Goal: Information Seeking & Learning: Check status

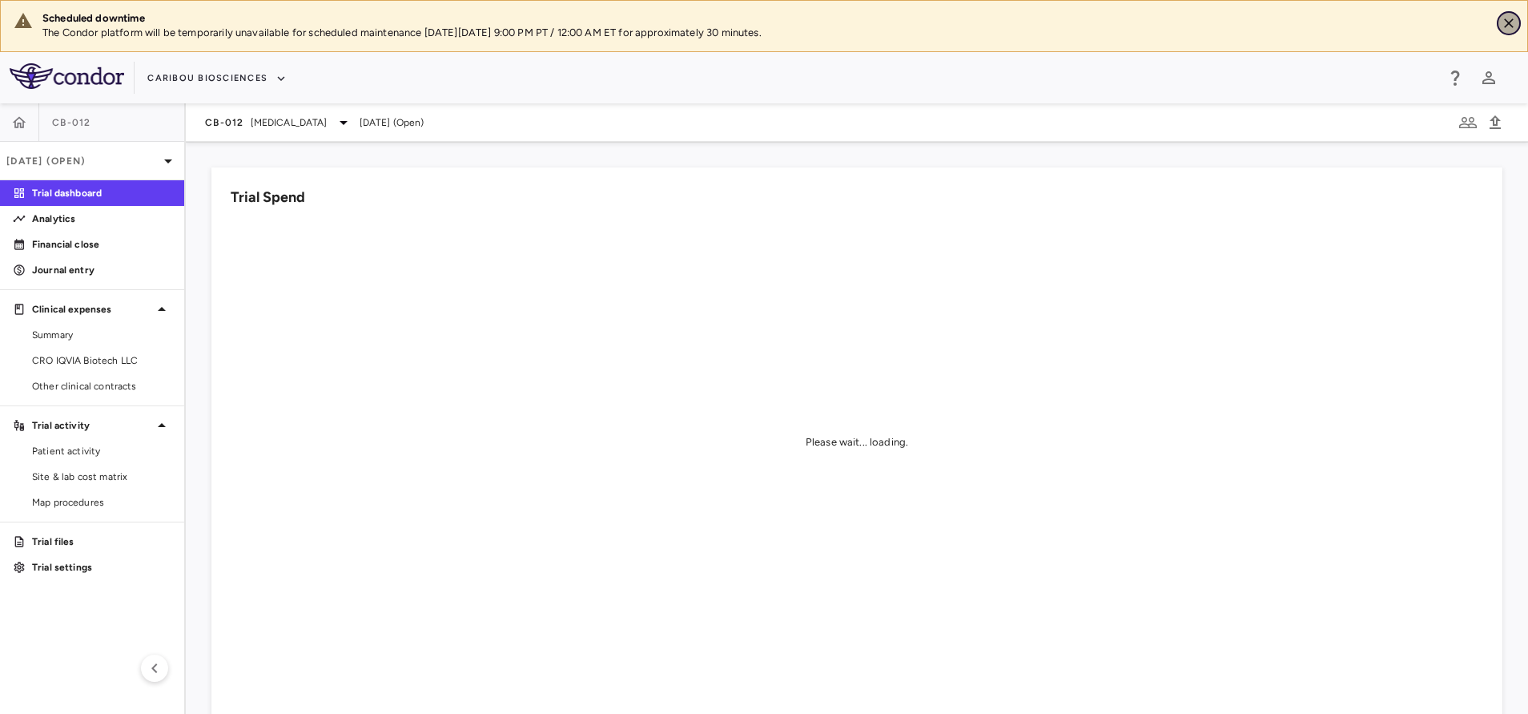
click at [1504, 20] on icon "Close" at bounding box center [1509, 23] width 16 height 16
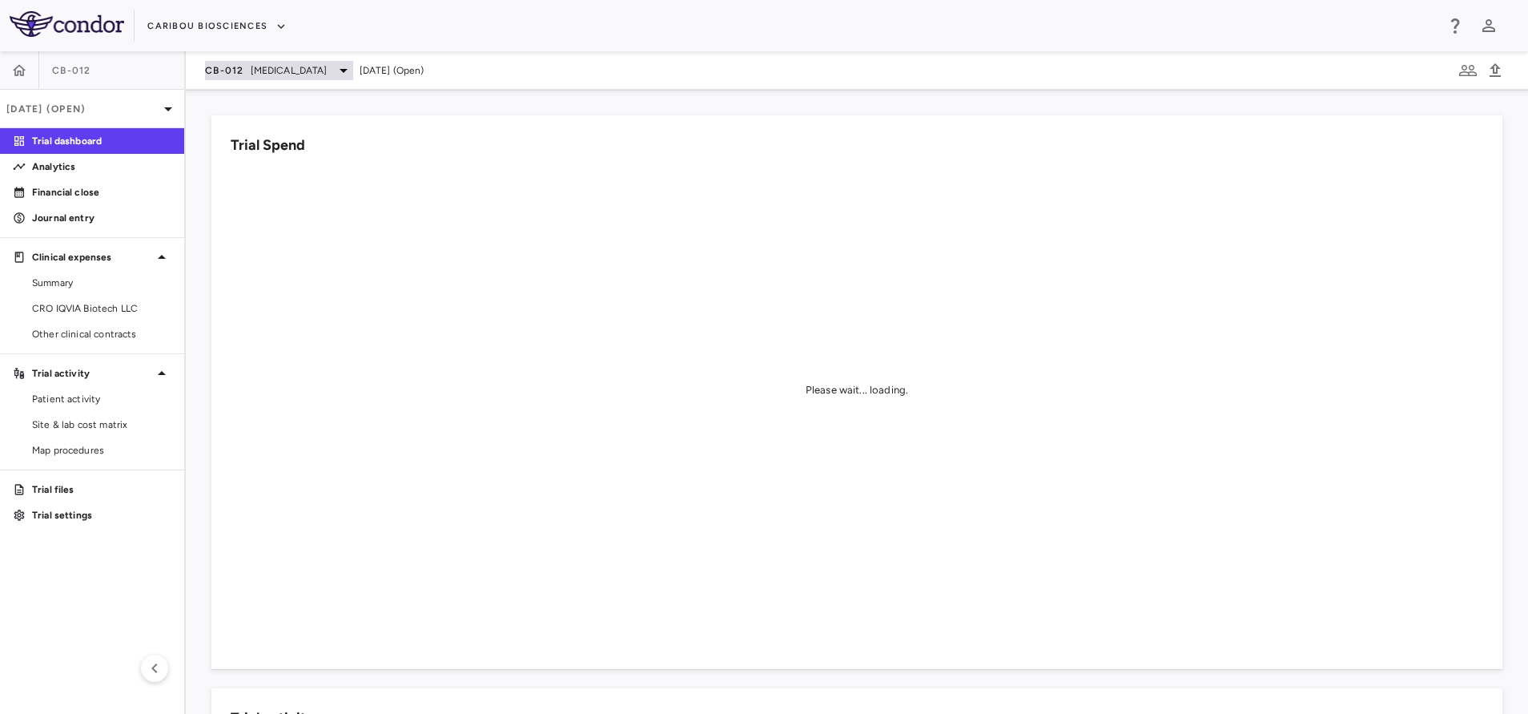
click at [296, 69] on span "[MEDICAL_DATA]" at bounding box center [289, 70] width 77 height 14
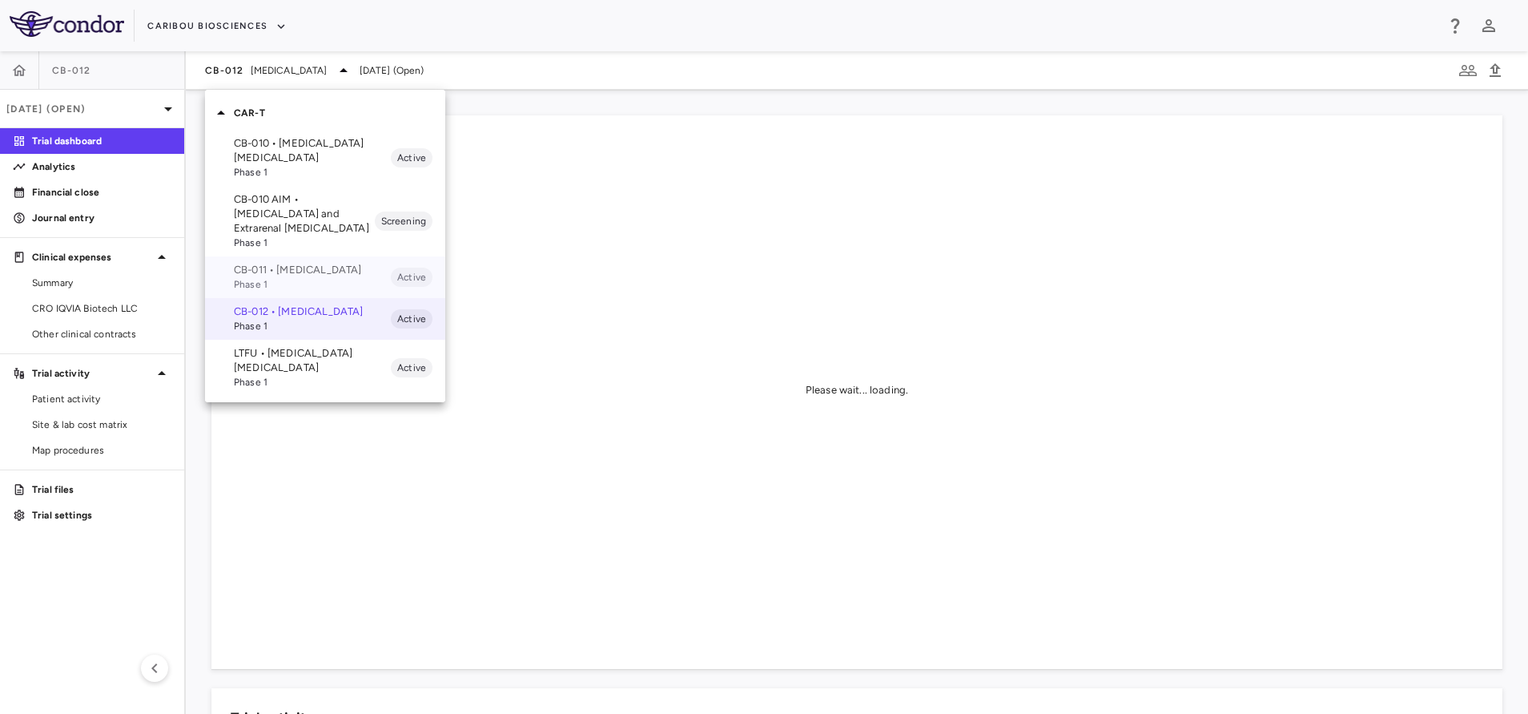
click at [279, 268] on p "CB-011 • [MEDICAL_DATA]" at bounding box center [312, 270] width 157 height 14
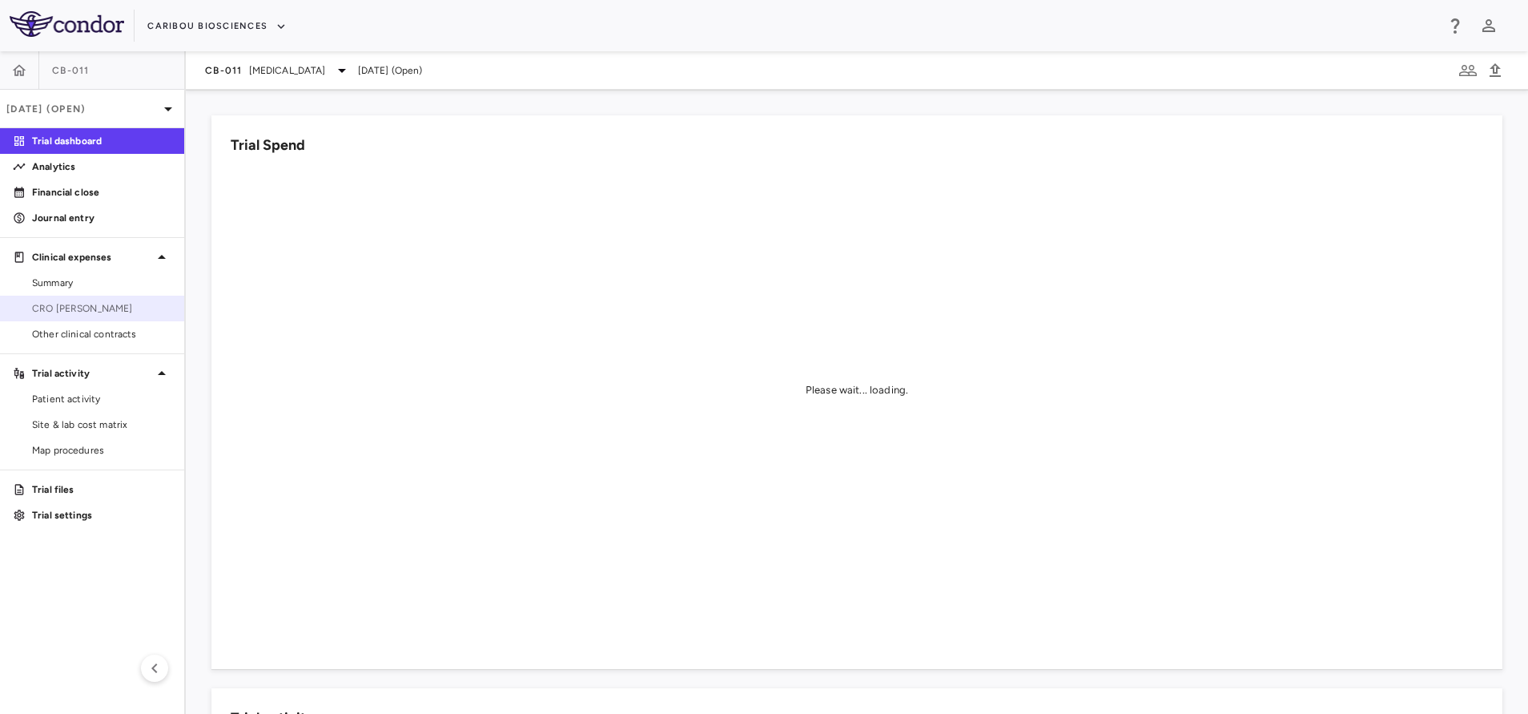
click at [39, 299] on link "CRO [PERSON_NAME]" at bounding box center [92, 308] width 184 height 24
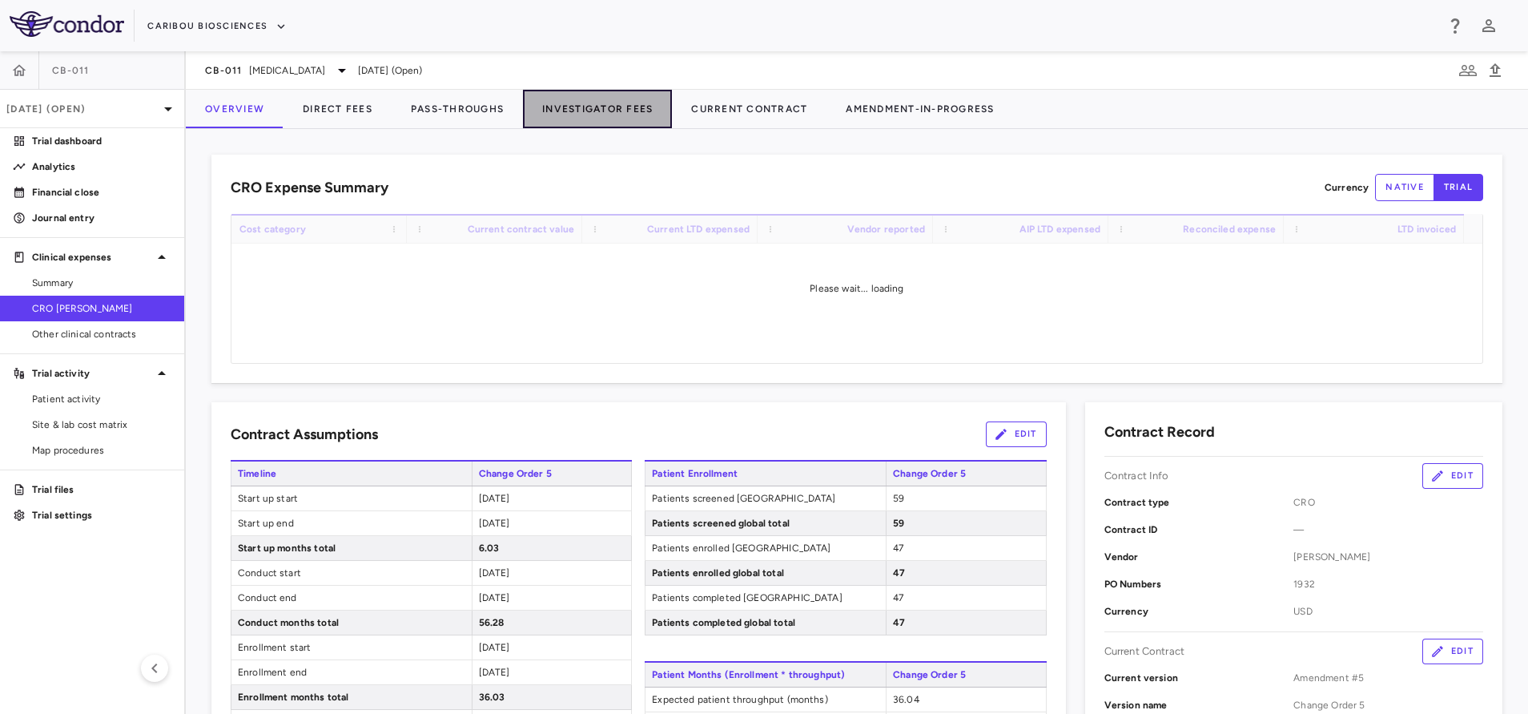
click at [593, 107] on button "Investigator Fees" at bounding box center [597, 109] width 149 height 38
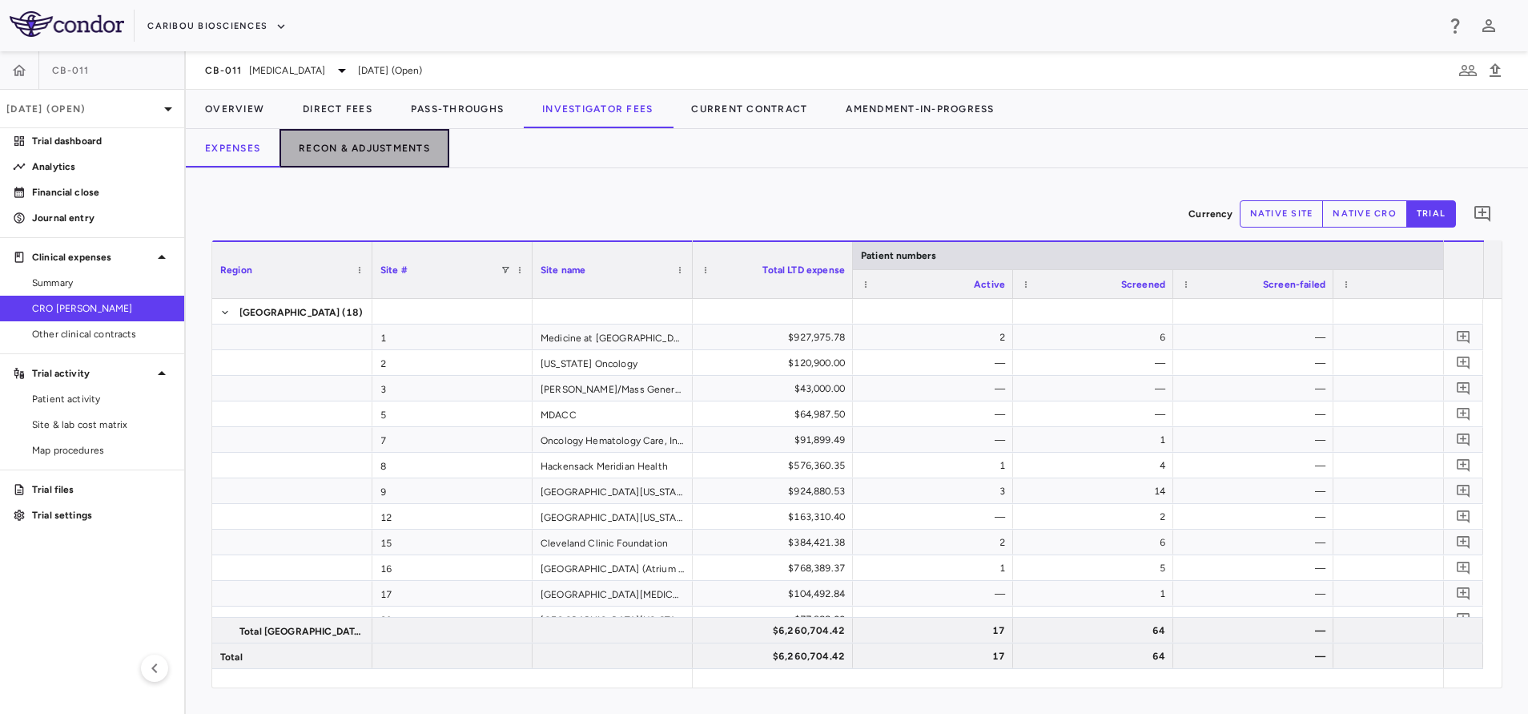
click at [380, 148] on button "Recon & Adjustments" at bounding box center [365, 148] width 170 height 38
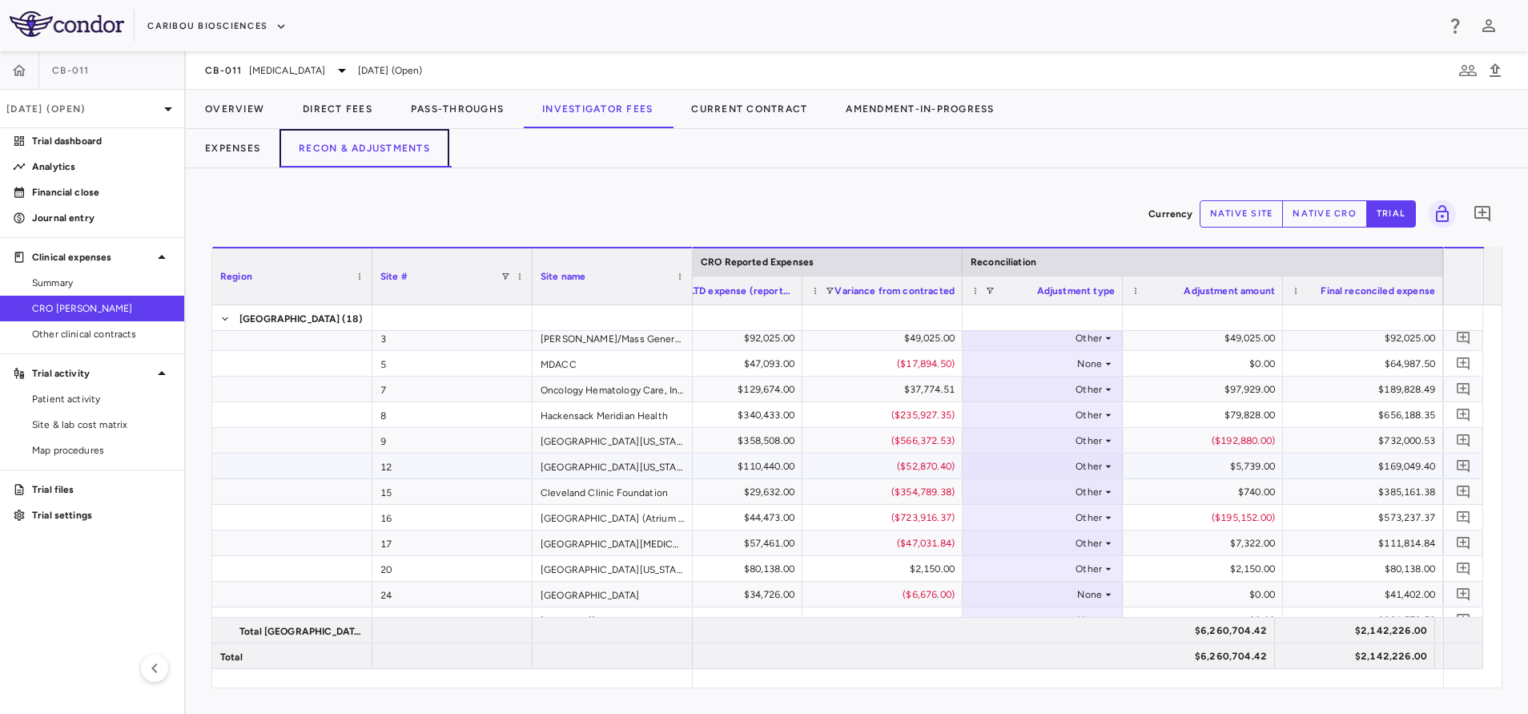
scroll to position [54, 0]
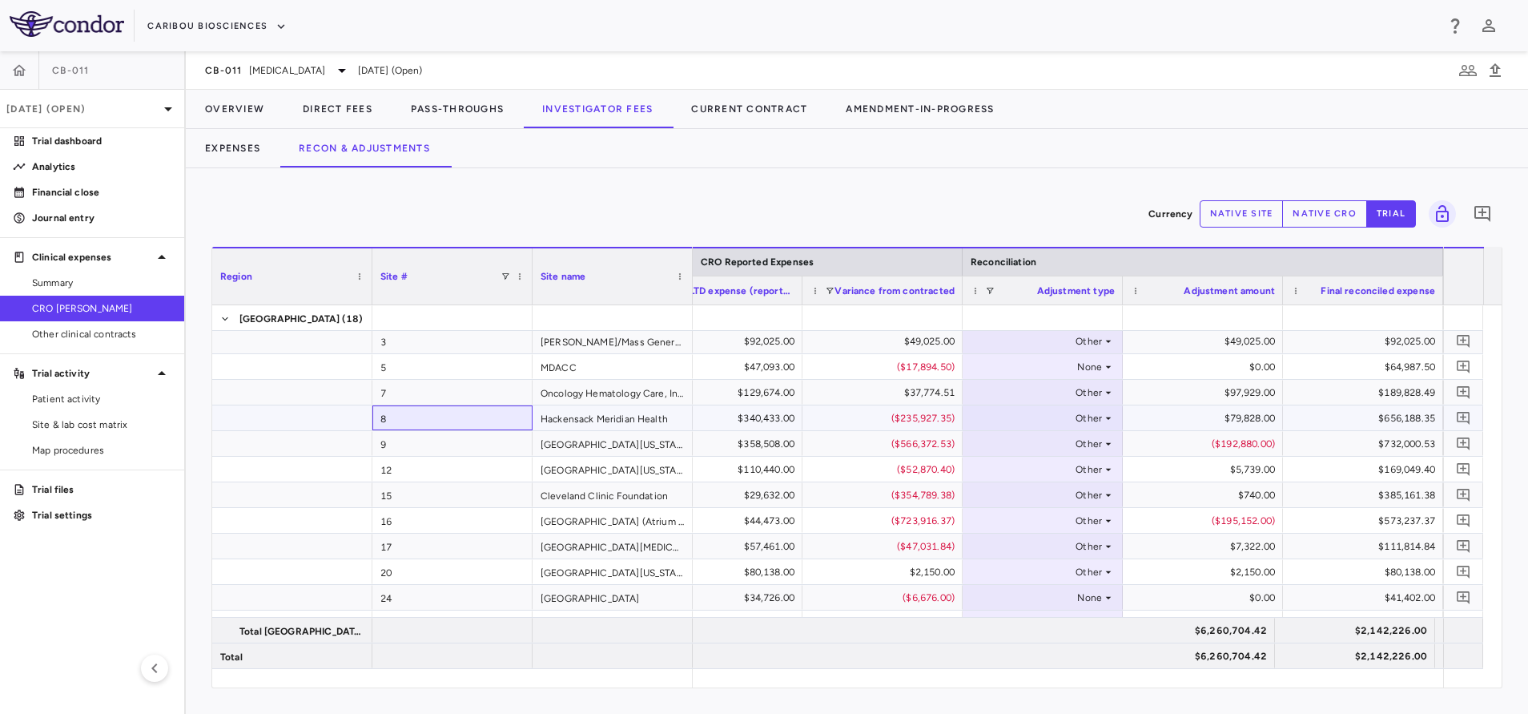
click at [448, 410] on div "8" at bounding box center [452, 417] width 160 height 25
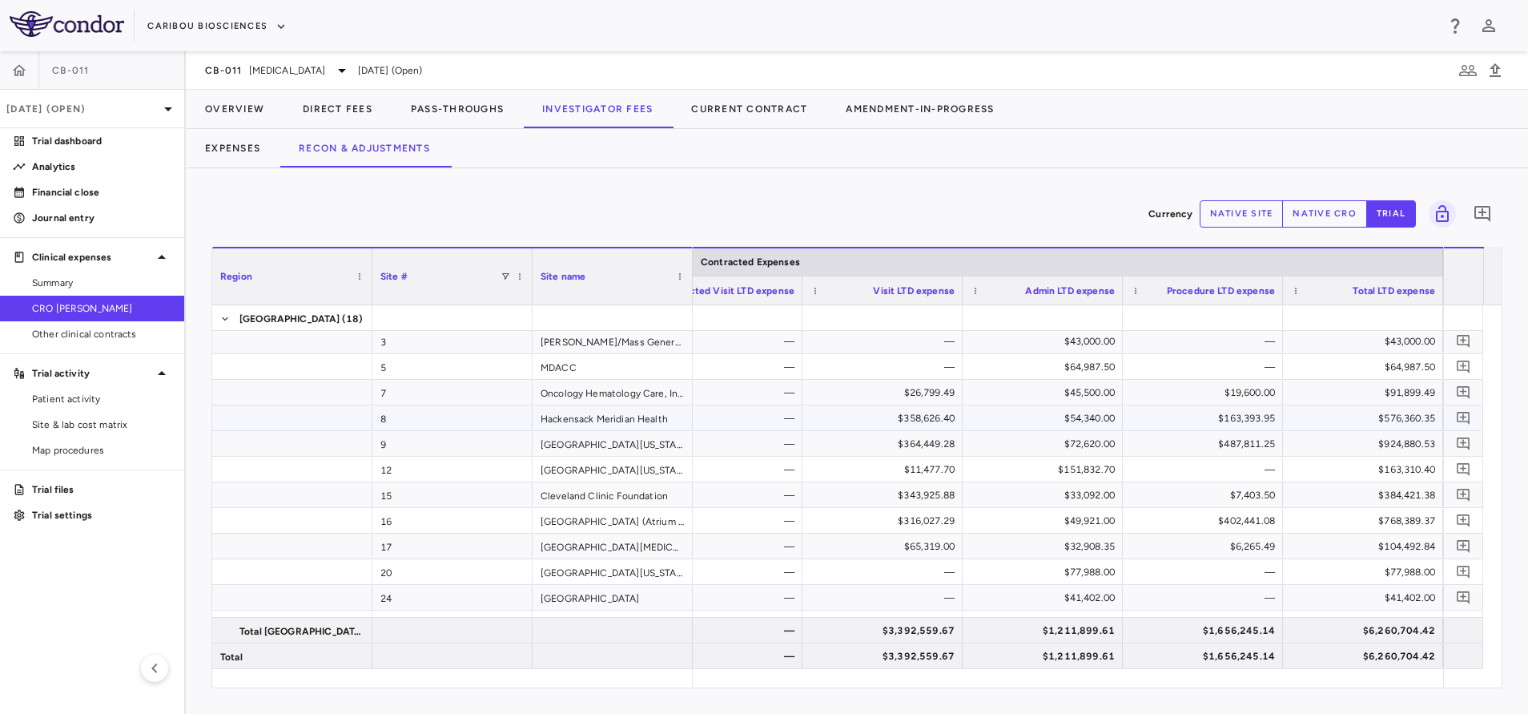
scroll to position [0, 0]
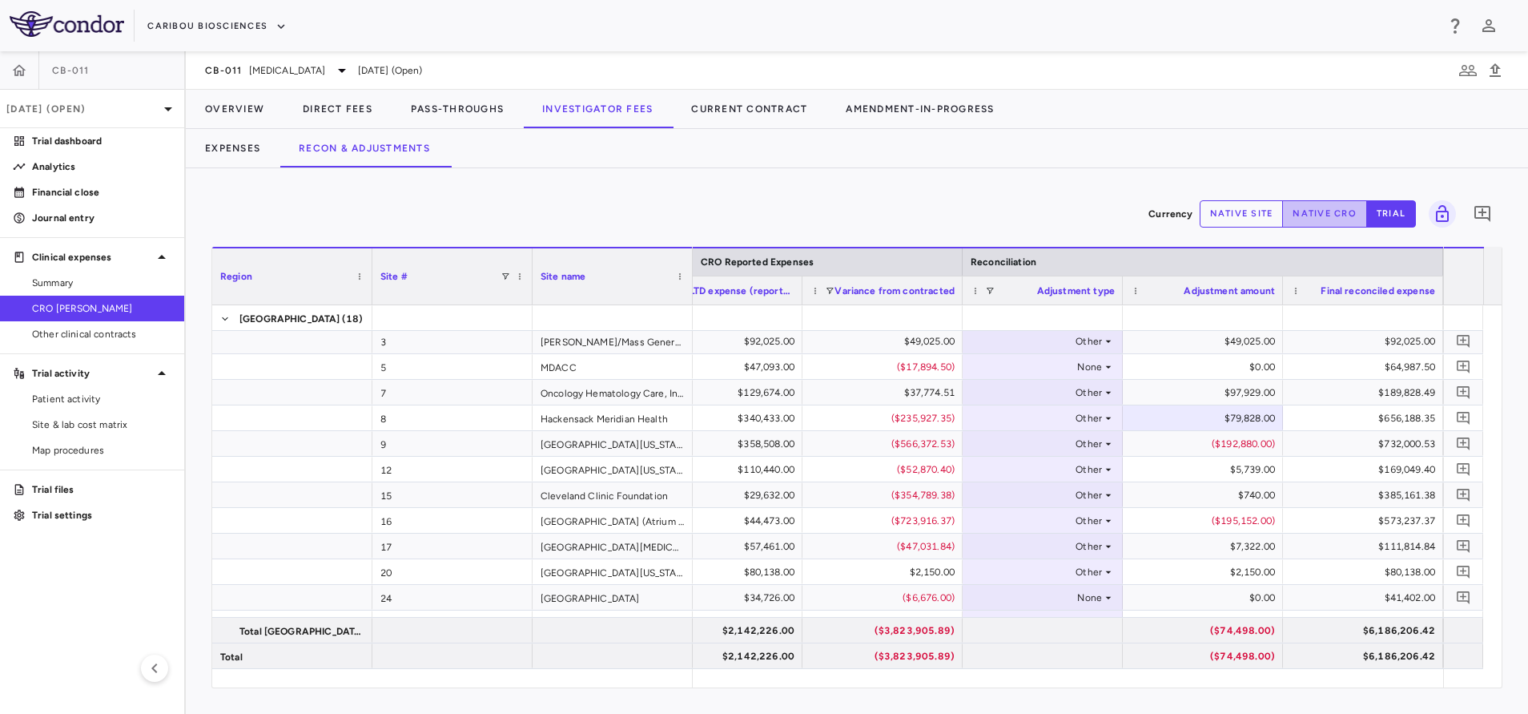
click at [1317, 213] on button "native cro" at bounding box center [1324, 213] width 85 height 27
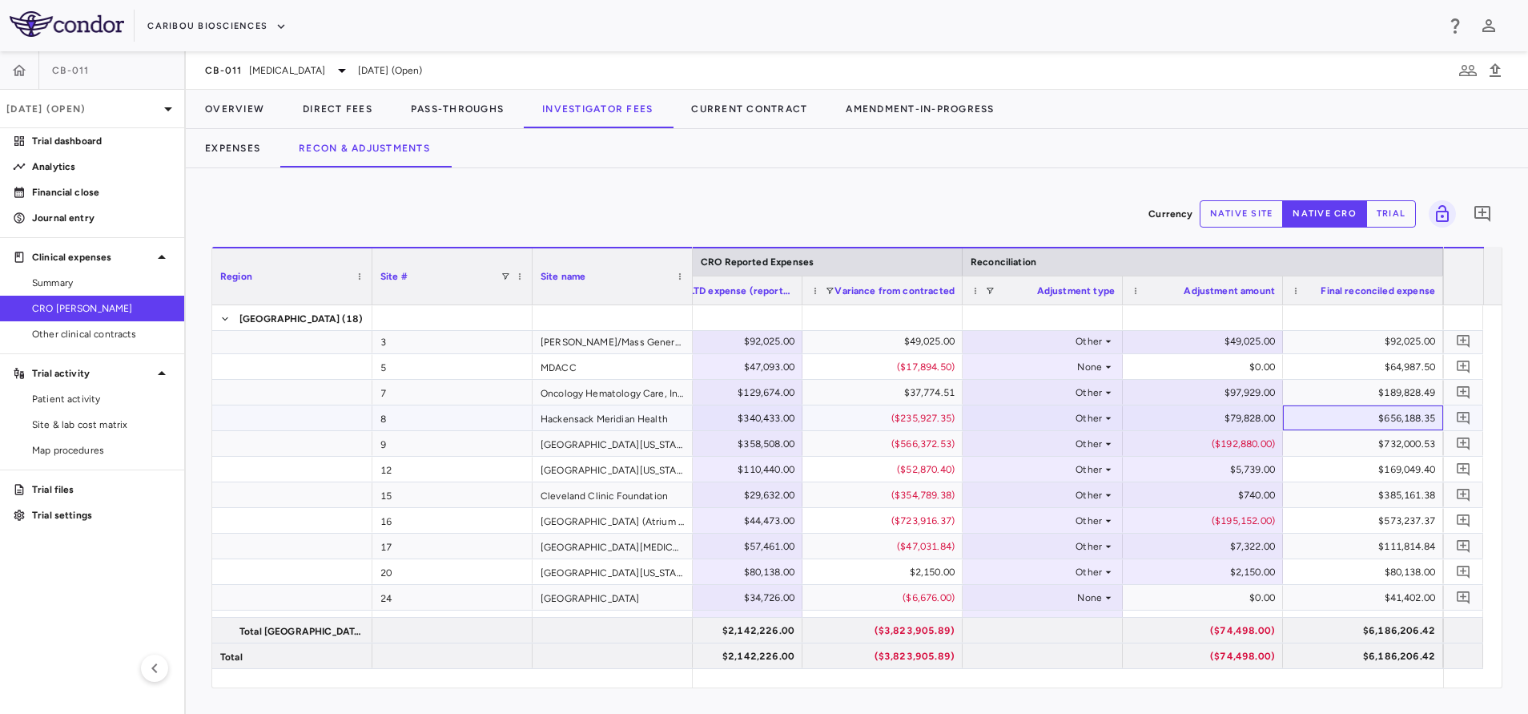
click at [1332, 411] on div "$656,188.35" at bounding box center [1367, 418] width 138 height 26
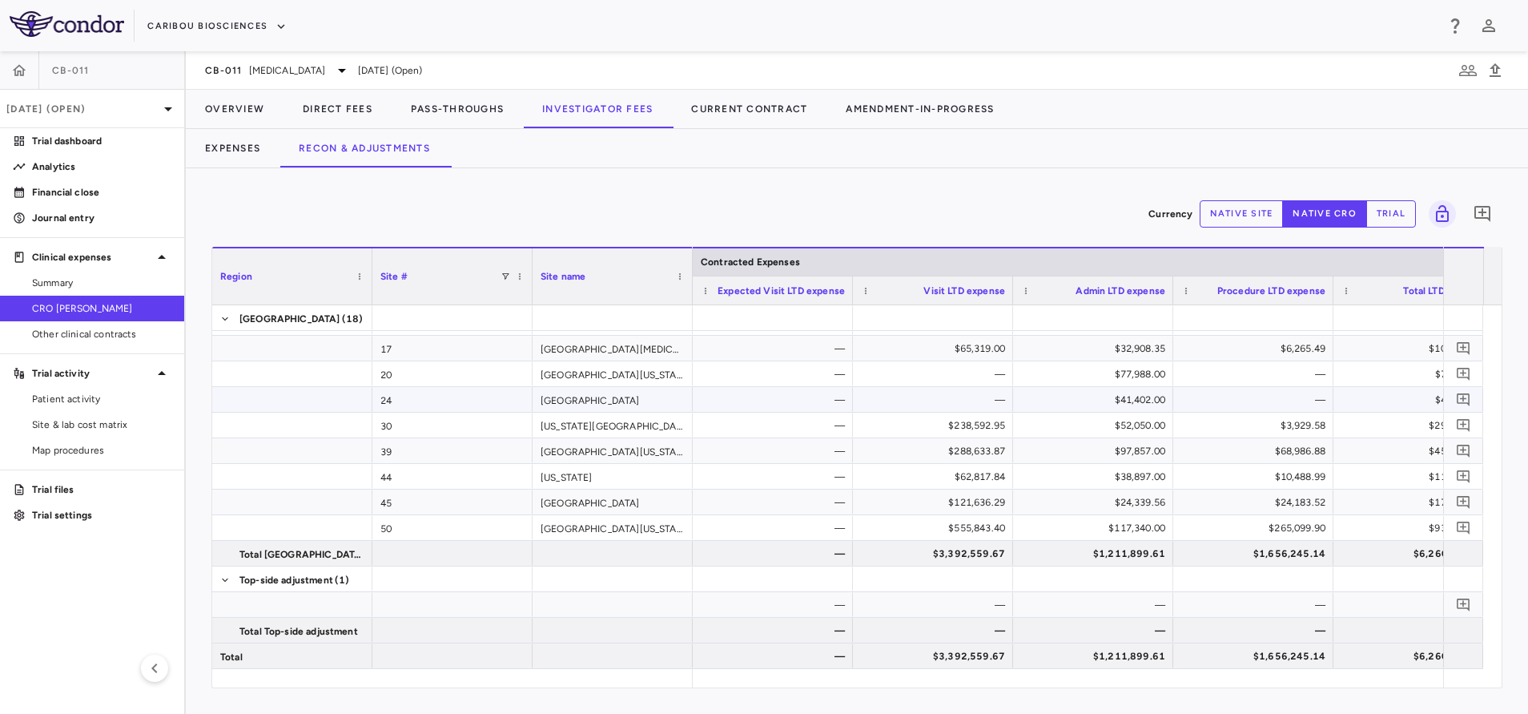
scroll to position [252, 0]
click at [955, 292] on span "Visit LTD expense" at bounding box center [965, 290] width 82 height 11
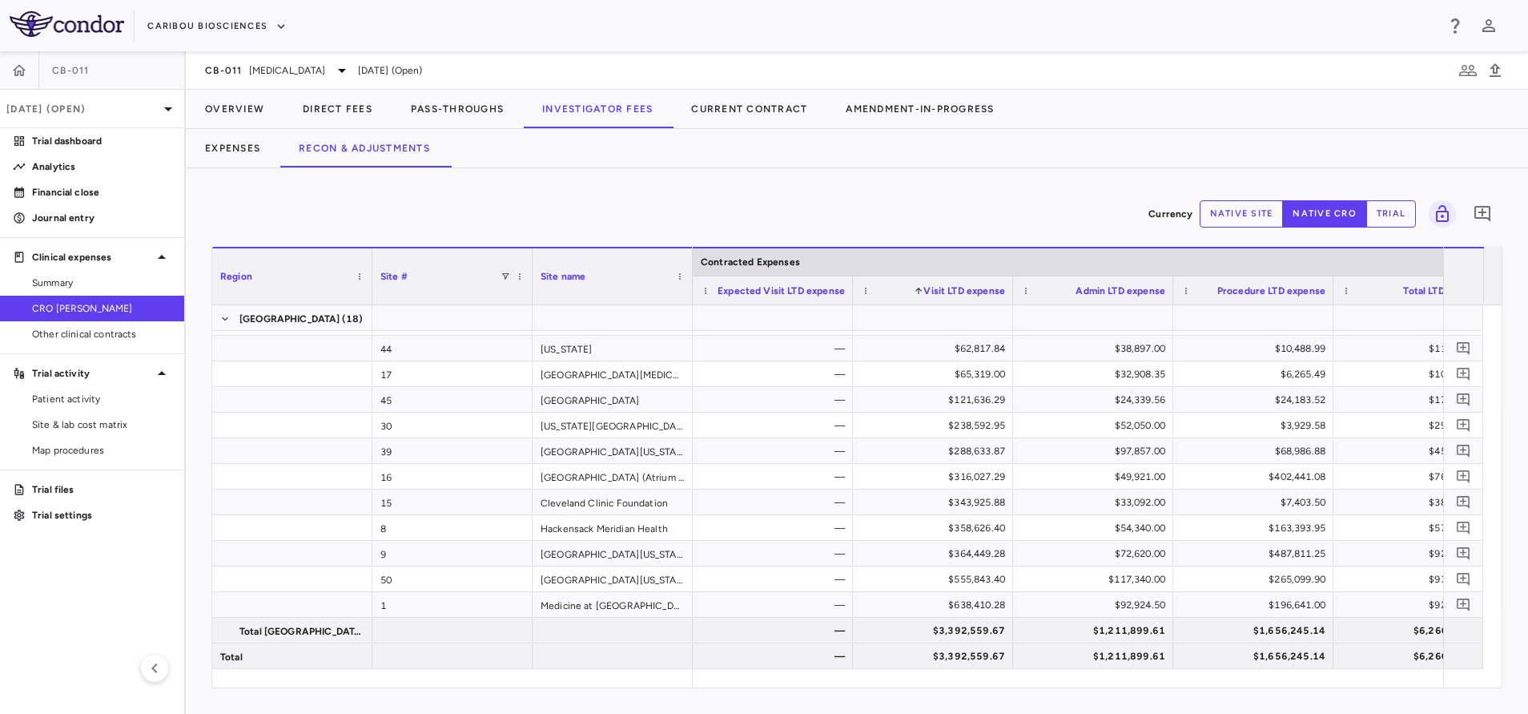
click at [955, 292] on span "Visit LTD expense" at bounding box center [965, 290] width 82 height 11
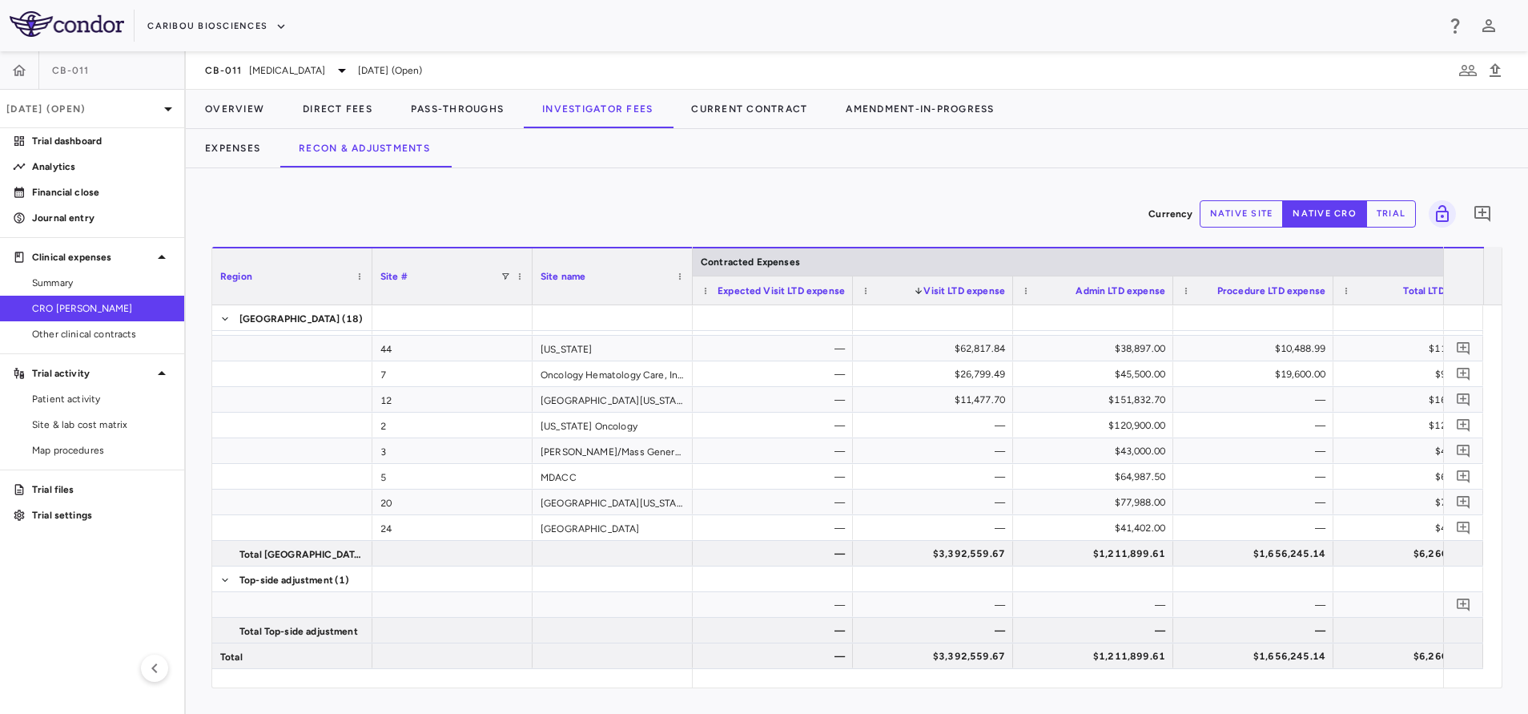
click at [955, 292] on span "Visit LTD expense" at bounding box center [965, 290] width 82 height 11
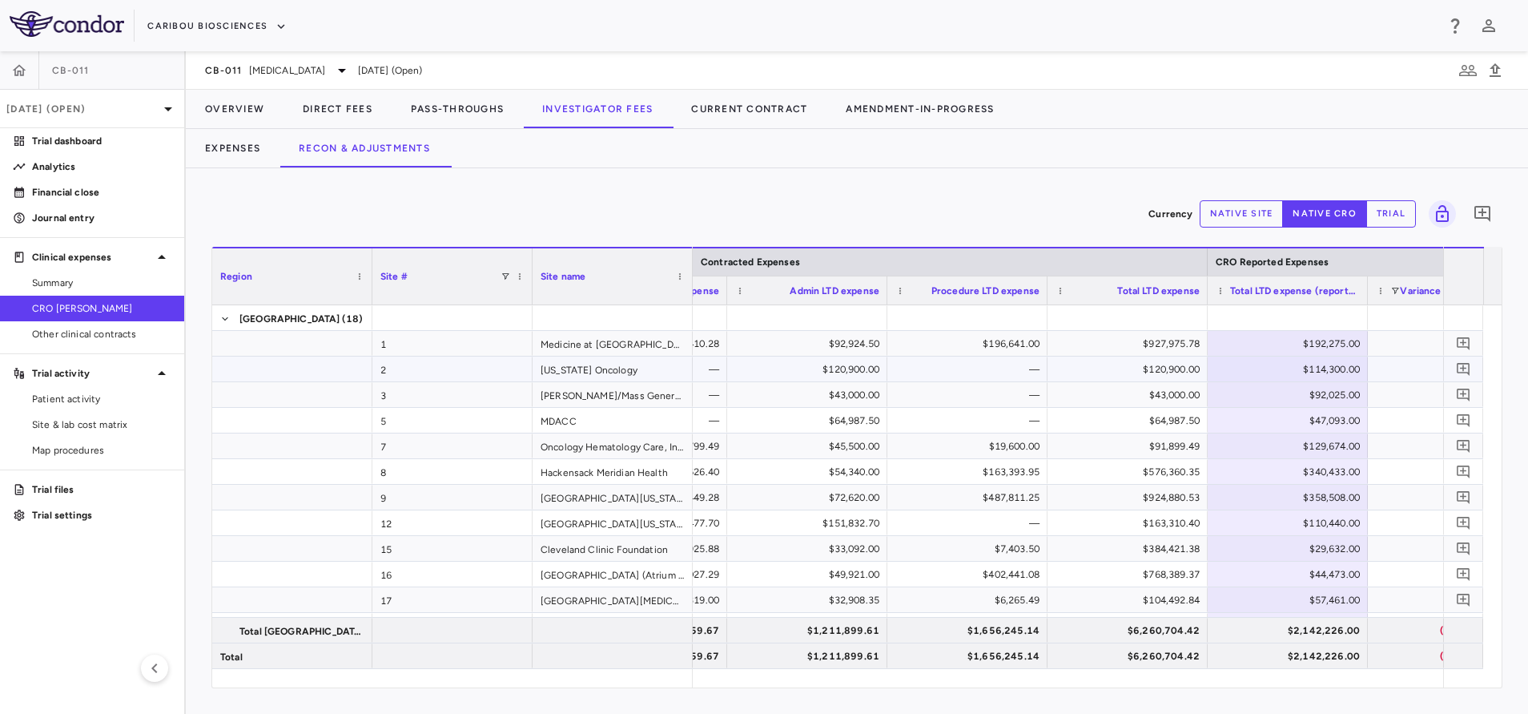
scroll to position [0, 326]
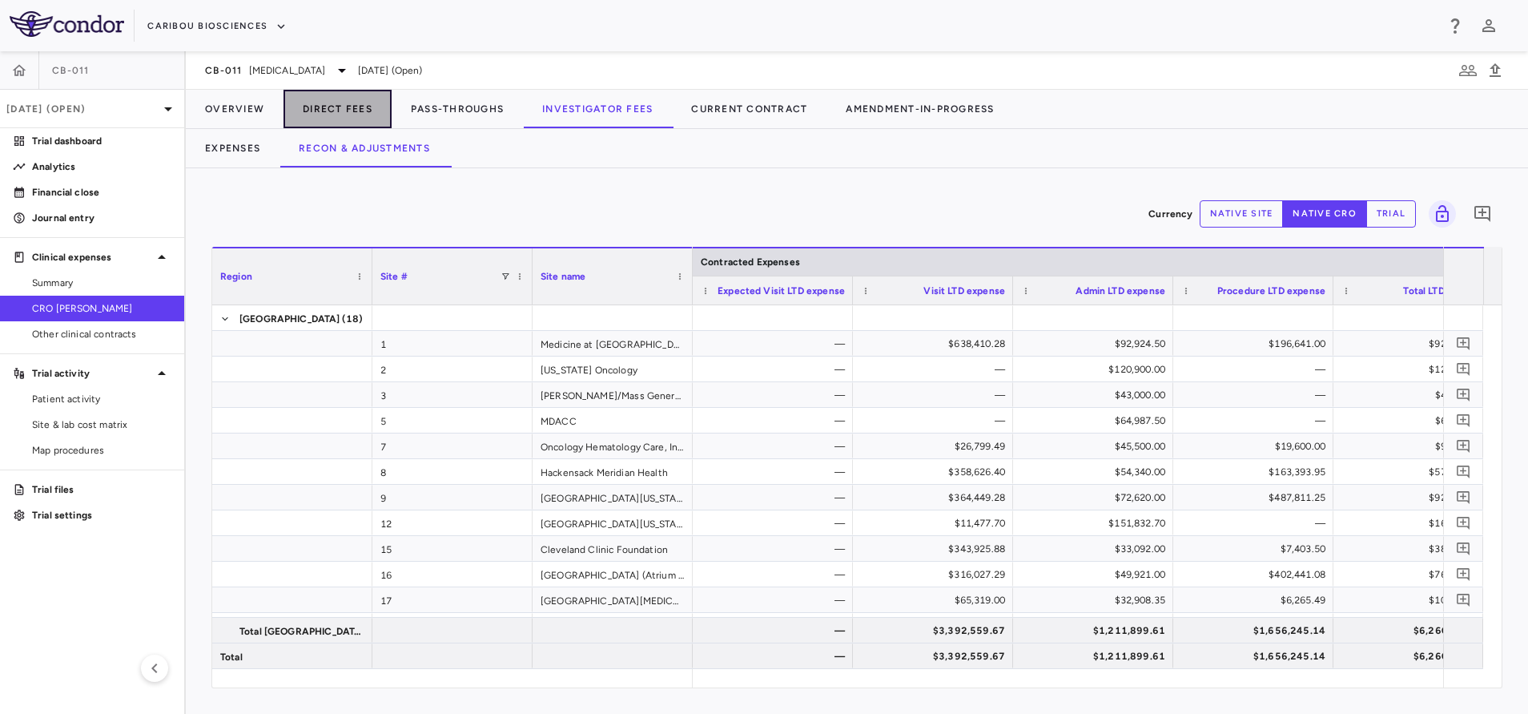
click at [332, 109] on button "Direct Fees" at bounding box center [338, 109] width 108 height 38
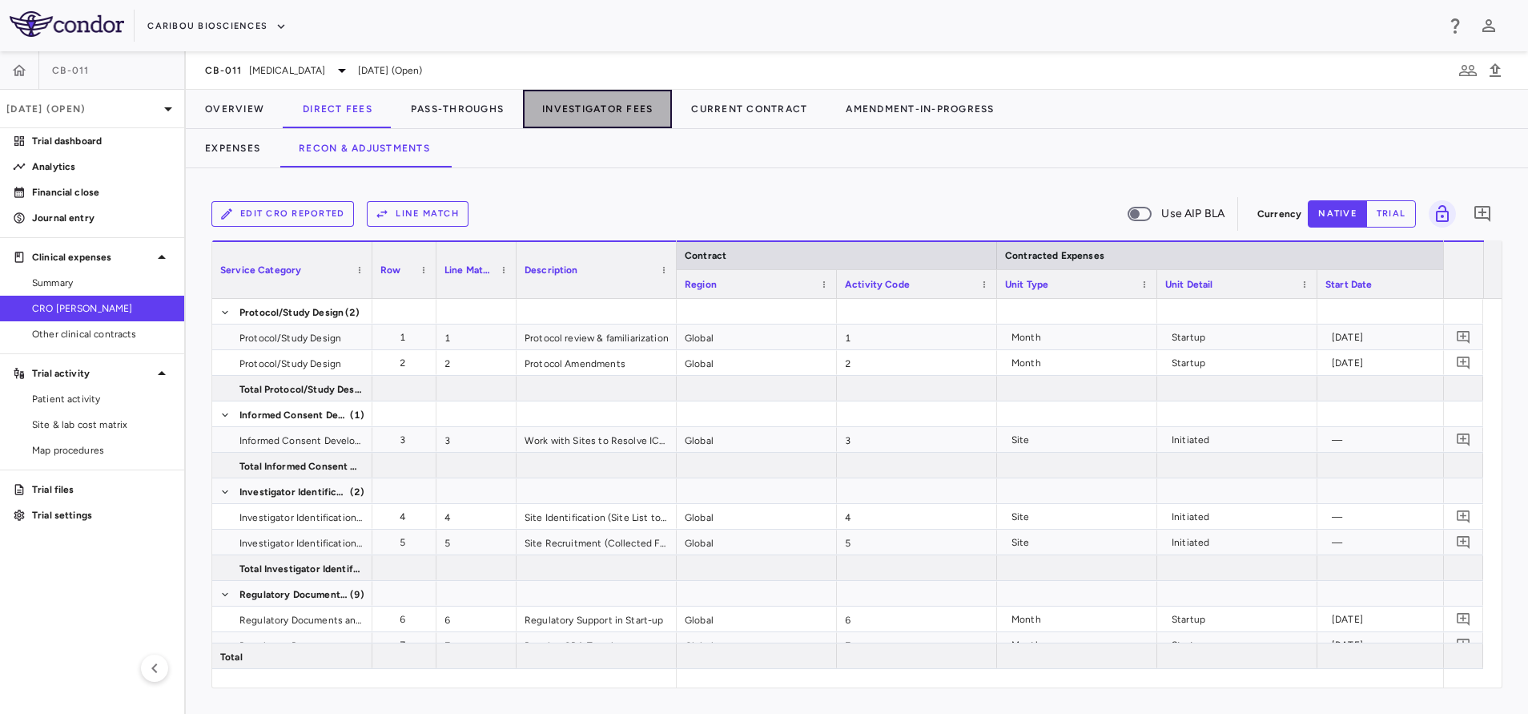
click at [570, 107] on button "Investigator Fees" at bounding box center [597, 109] width 149 height 38
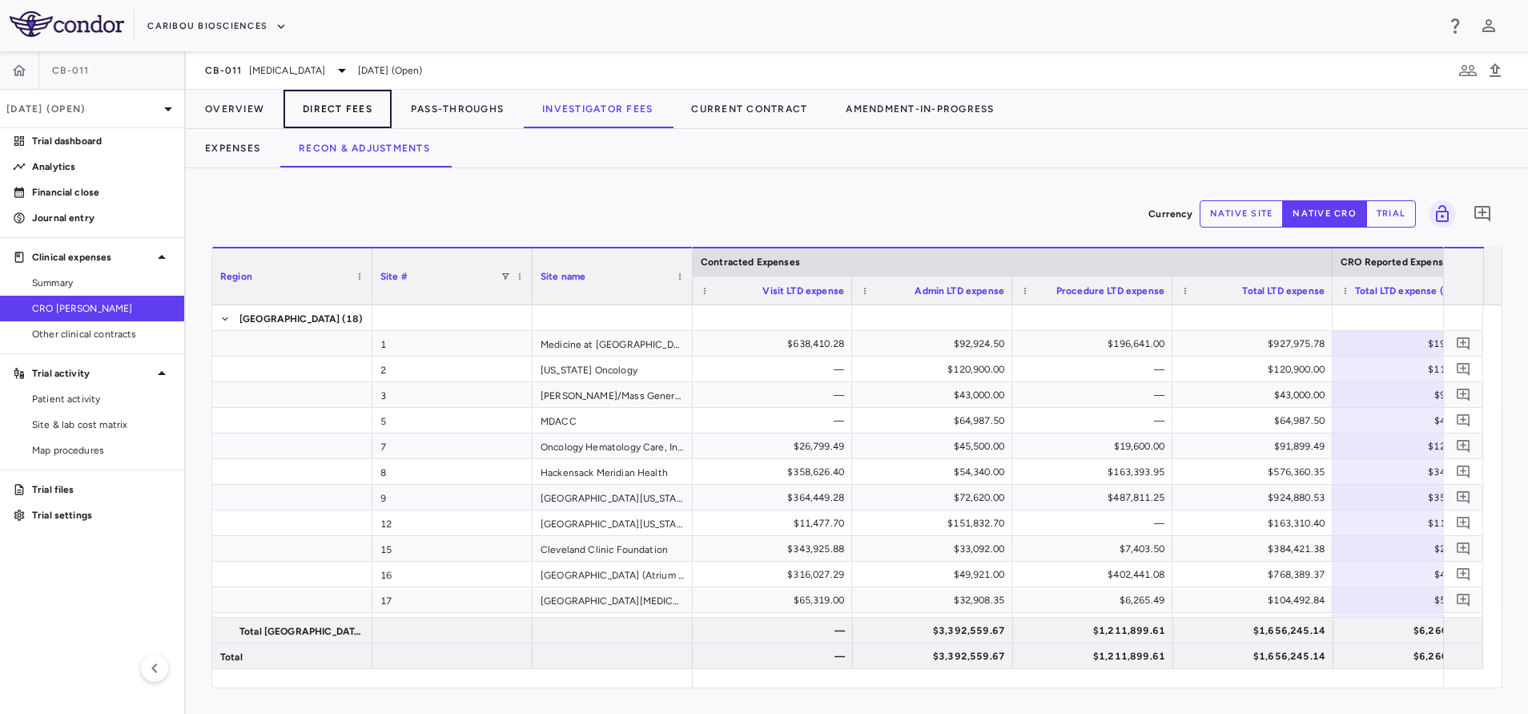
click at [339, 104] on button "Direct Fees" at bounding box center [338, 109] width 108 height 38
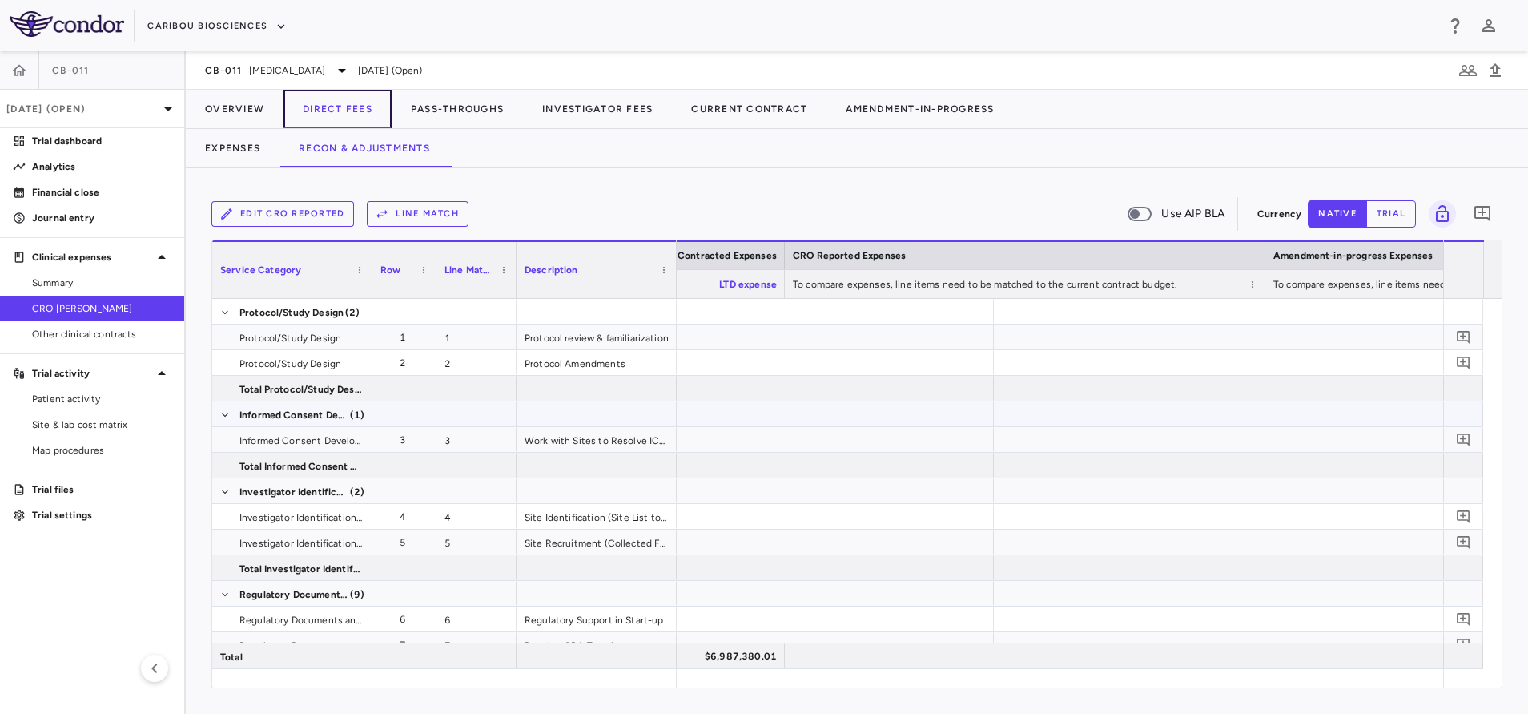
scroll to position [0, 1725]
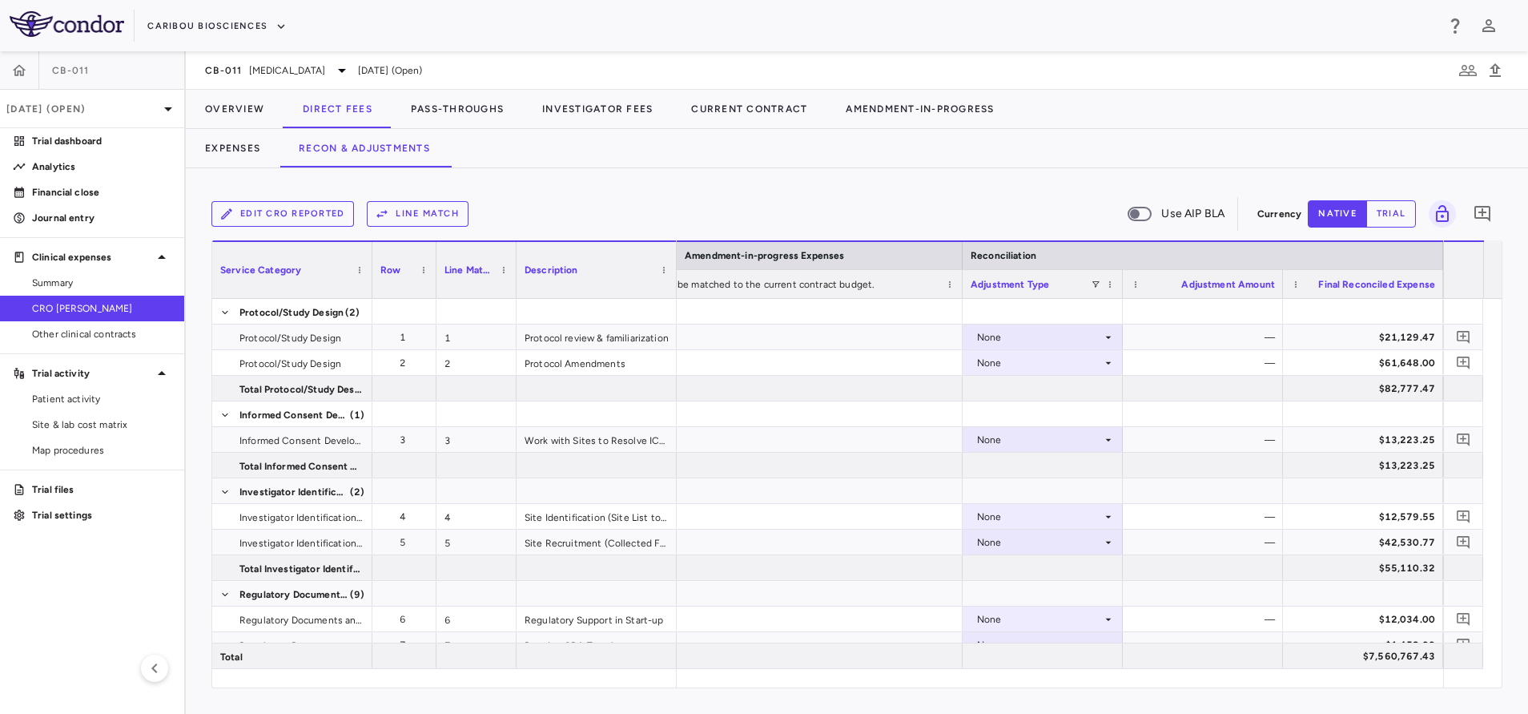
click at [1375, 281] on span "Final Reconciled Expense" at bounding box center [1377, 284] width 117 height 11
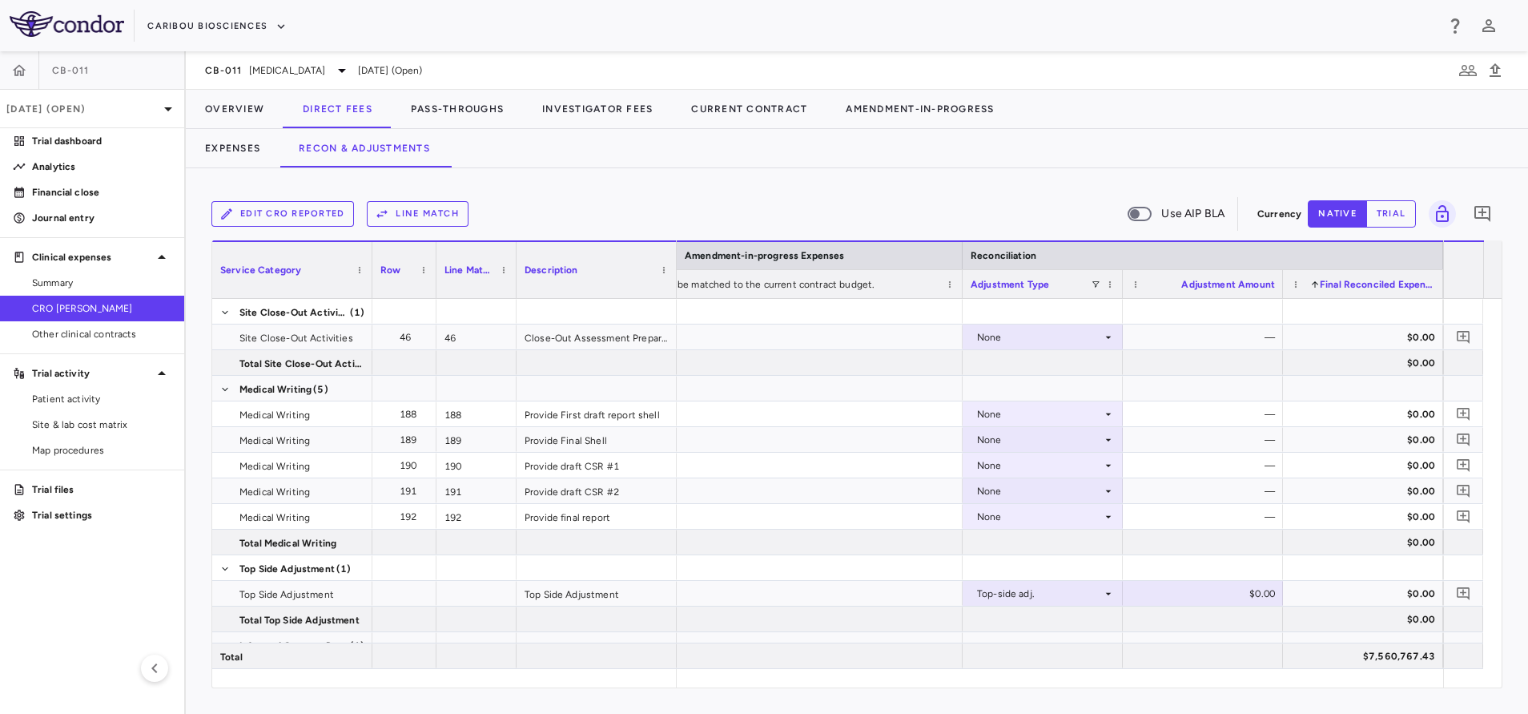
click at [1348, 285] on span "Final Reconciled Expense" at bounding box center [1377, 284] width 115 height 11
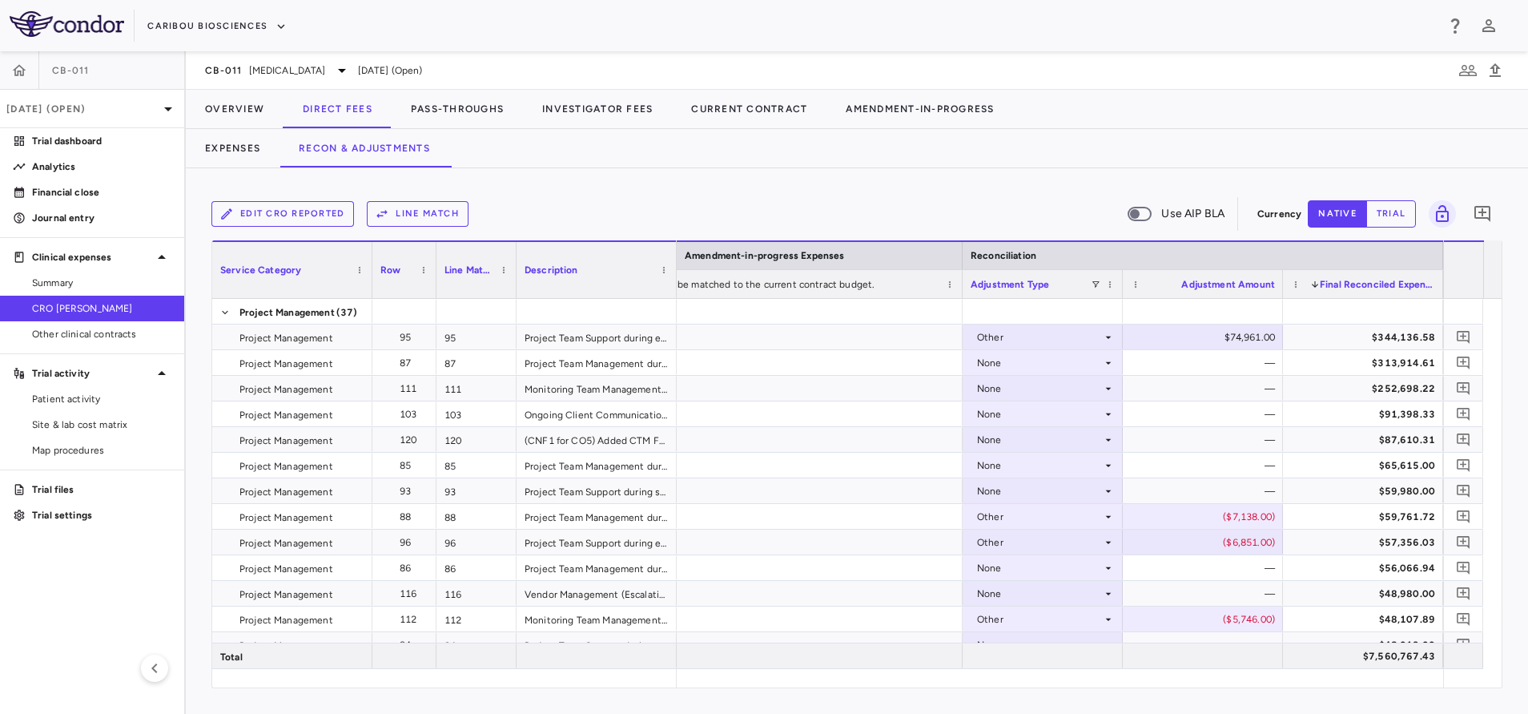
click at [1350, 285] on span "Final Reconciled Expense" at bounding box center [1377, 284] width 115 height 11
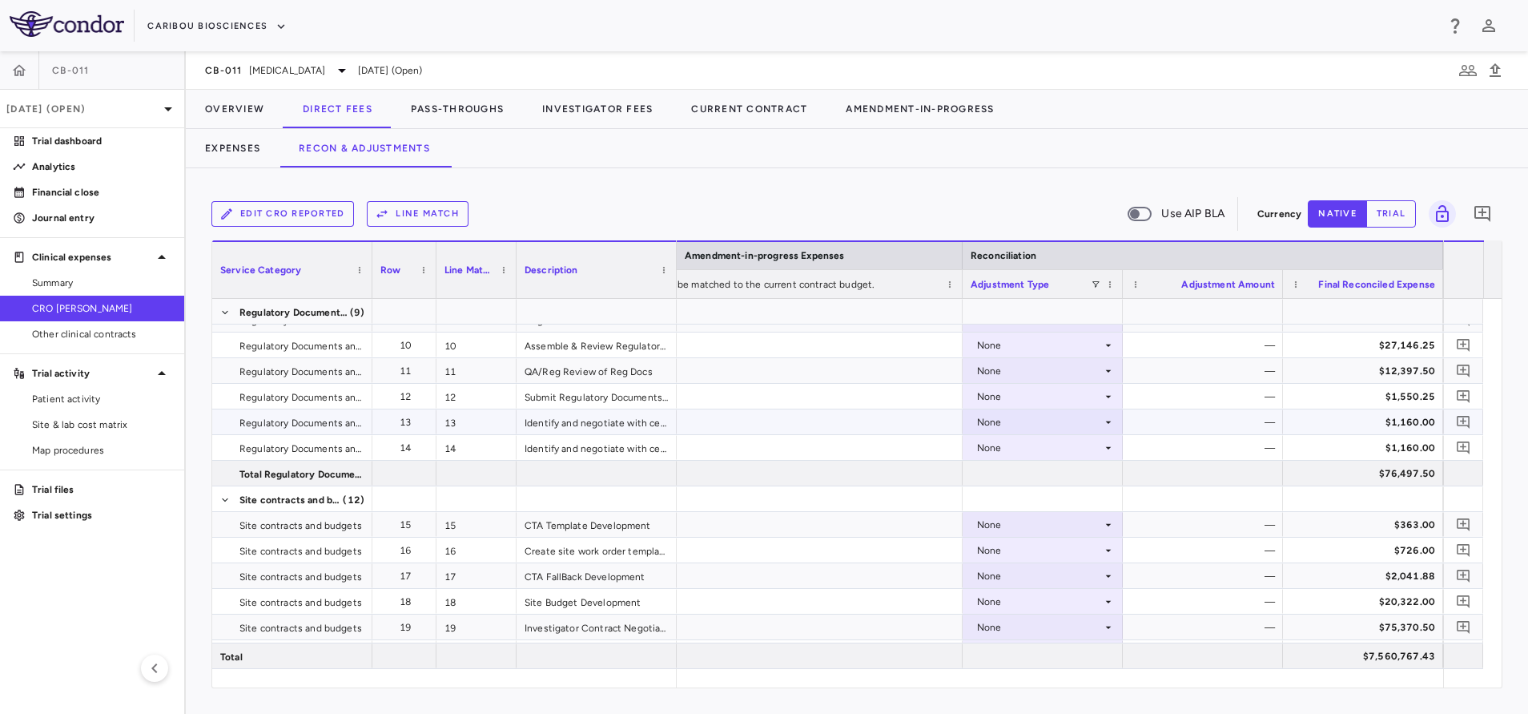
scroll to position [475, 0]
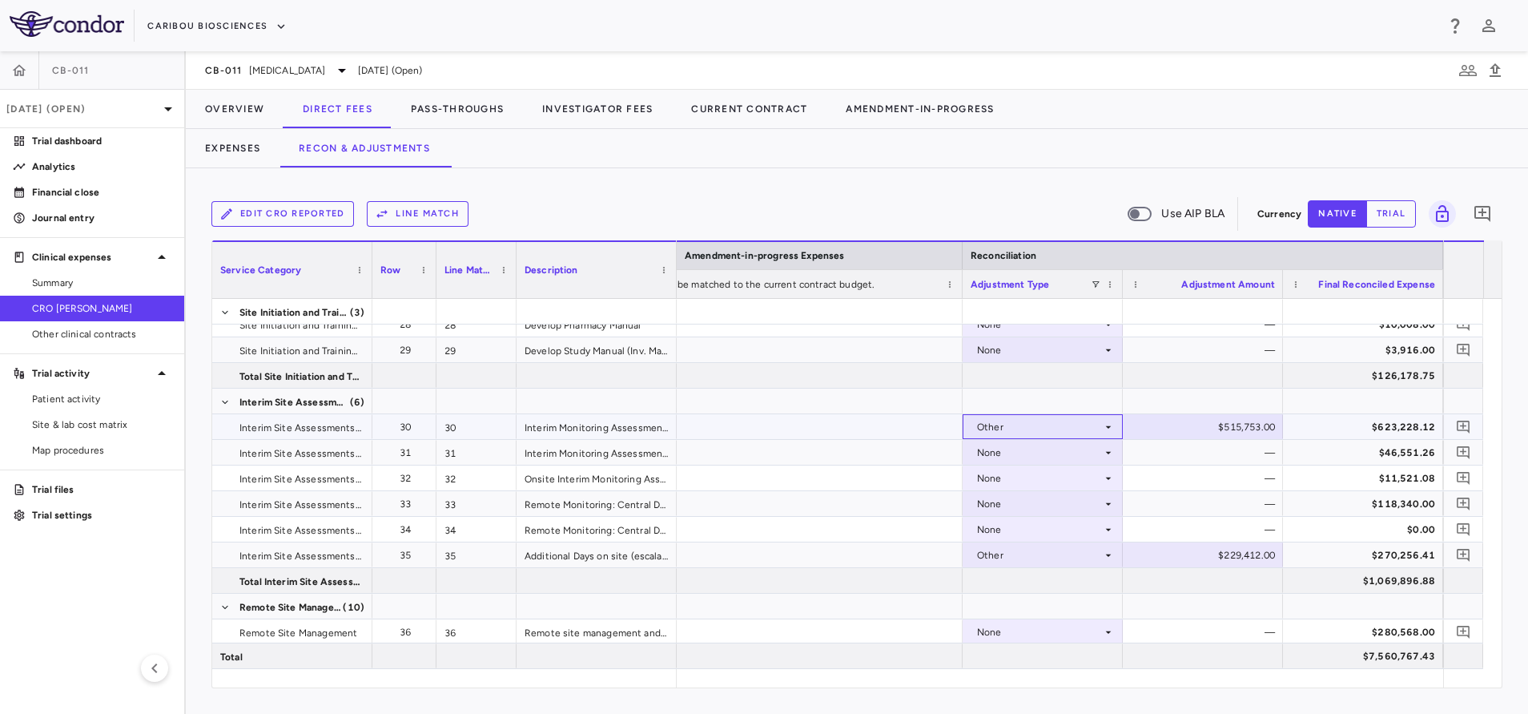
click at [1085, 428] on div "Other" at bounding box center [1039, 427] width 125 height 26
click at [1022, 462] on div "None" at bounding box center [1012, 456] width 33 height 14
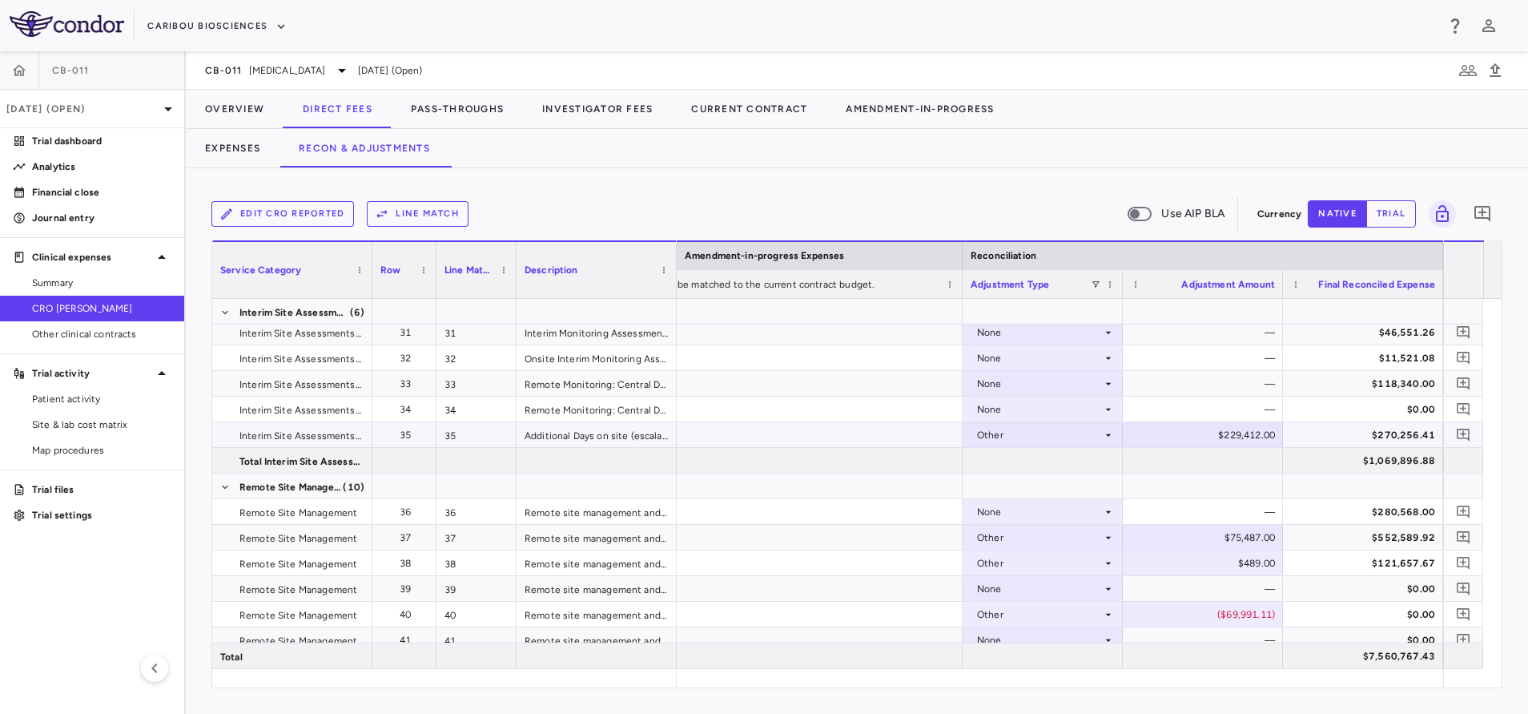
click at [1085, 433] on div "Other" at bounding box center [1039, 435] width 125 height 26
click at [1080, 433] on div "Other" at bounding box center [1039, 435] width 125 height 26
click at [1040, 457] on li "None" at bounding box center [1043, 465] width 159 height 24
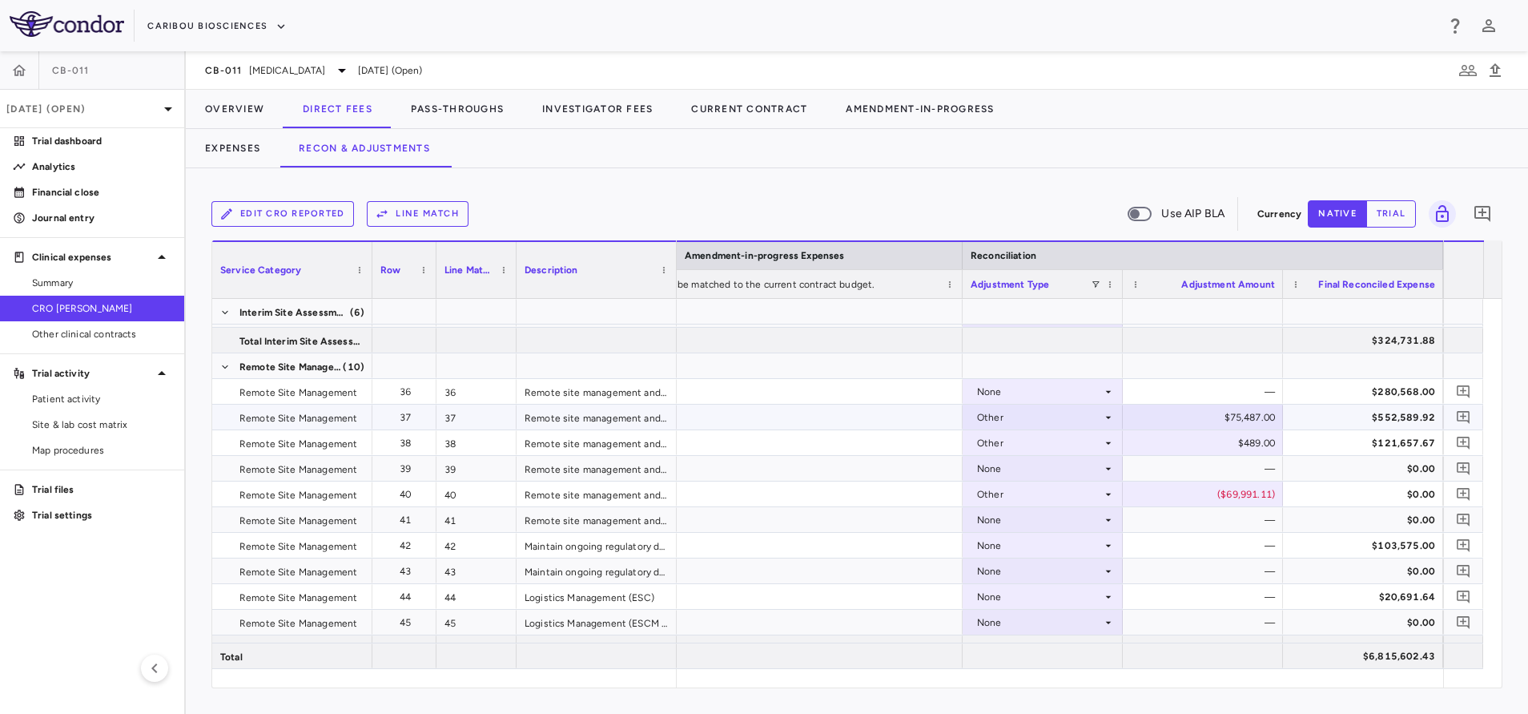
click at [1097, 421] on div "Other" at bounding box center [1039, 418] width 125 height 26
click at [1037, 448] on li "None" at bounding box center [1043, 447] width 159 height 24
click at [1070, 441] on div "Other" at bounding box center [1039, 443] width 125 height 26
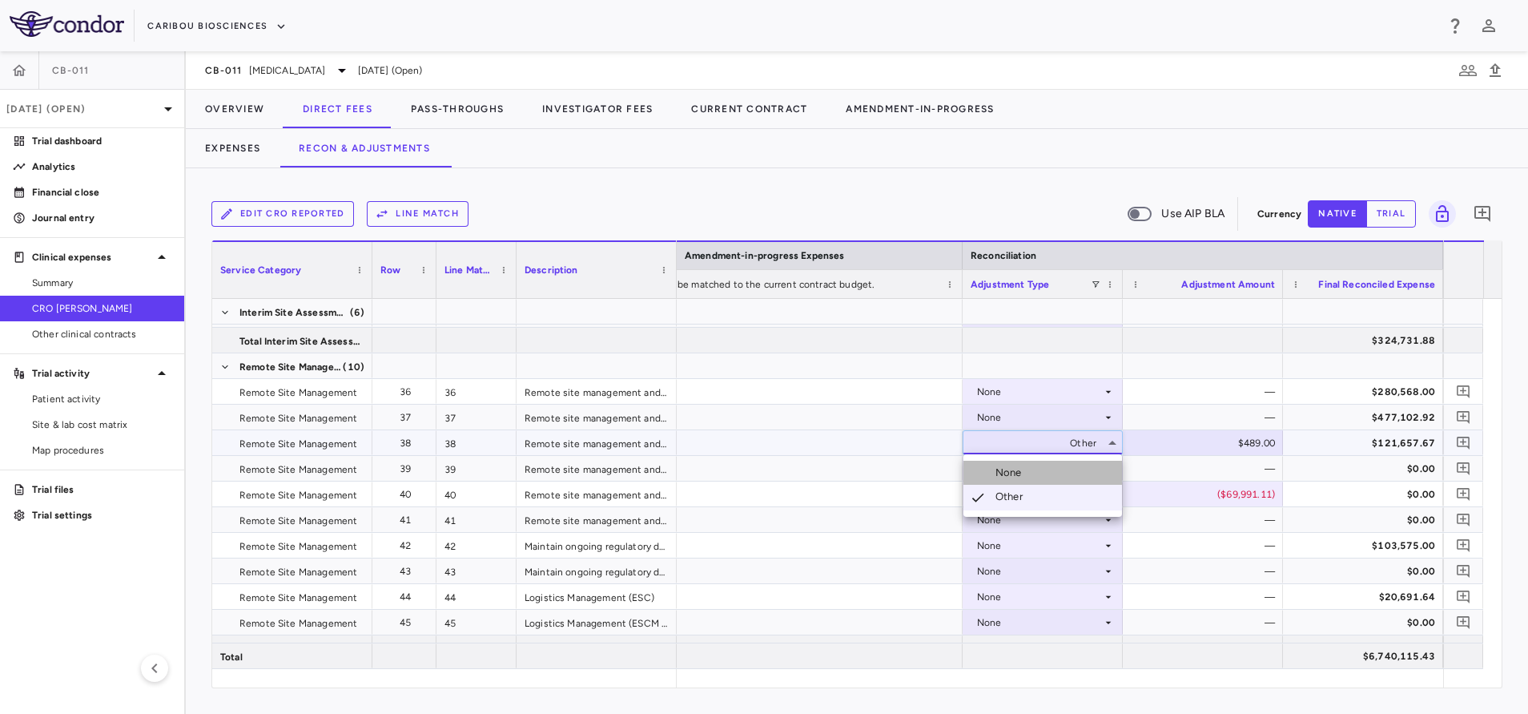
click at [1043, 466] on li "None" at bounding box center [1043, 473] width 159 height 24
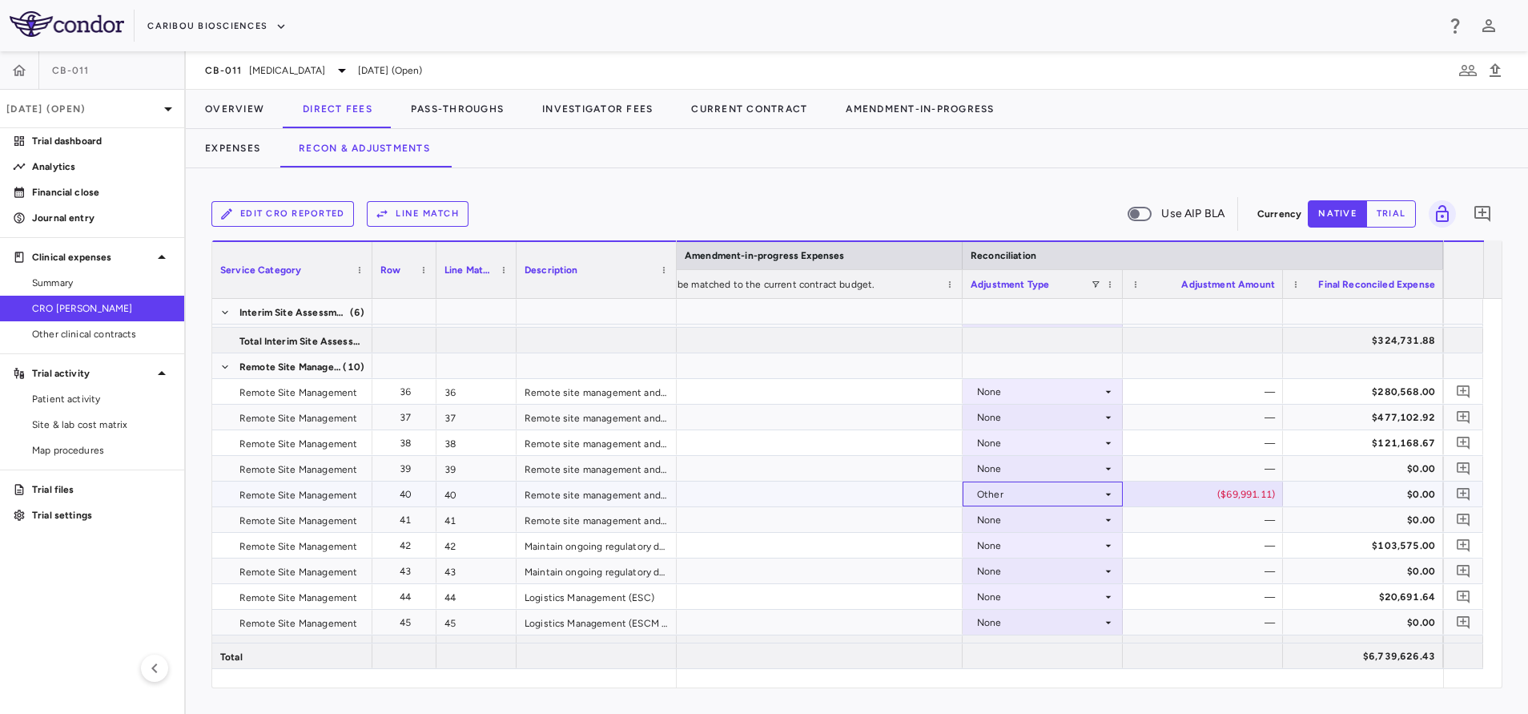
click at [1068, 490] on div "Other" at bounding box center [1039, 494] width 125 height 26
click at [1053, 521] on li "None" at bounding box center [1043, 524] width 159 height 24
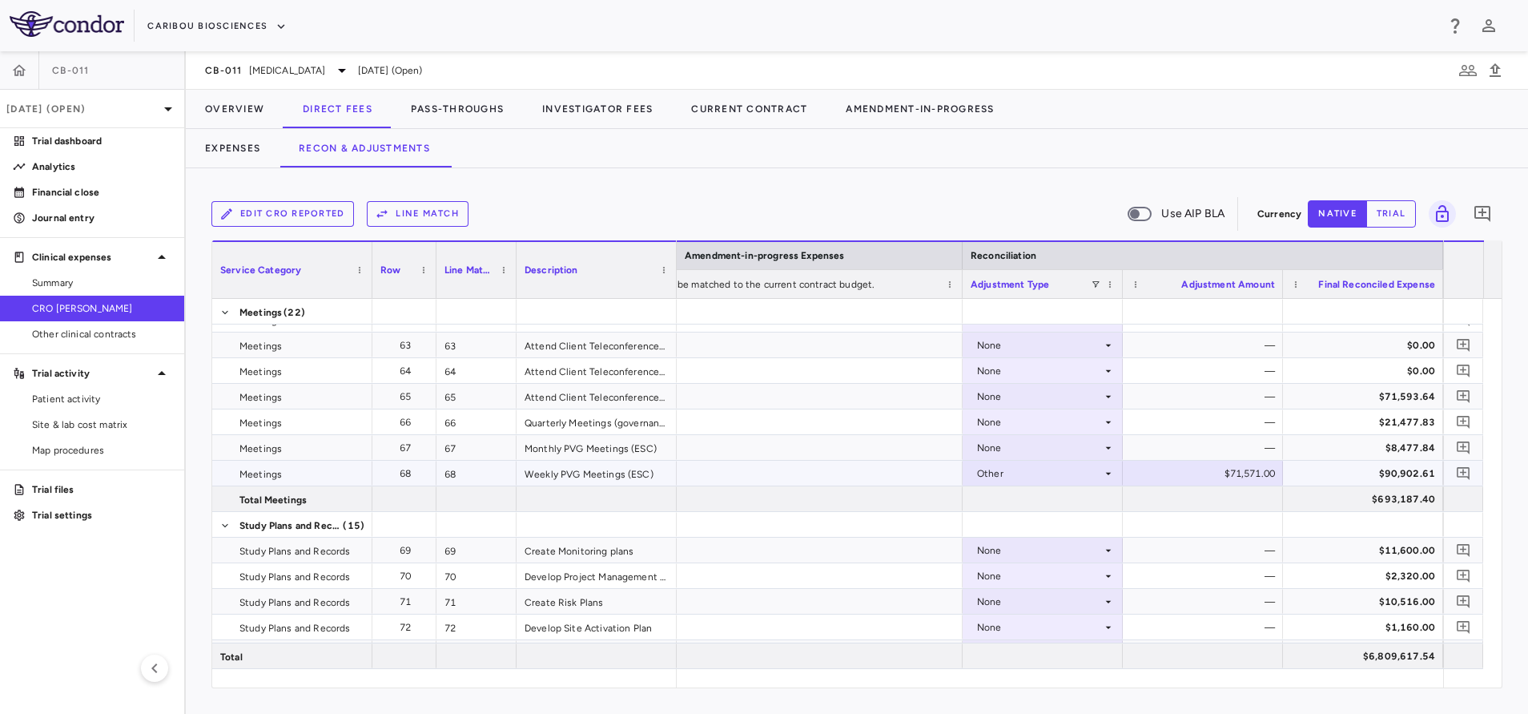
click at [1063, 470] on div "Other" at bounding box center [1039, 474] width 125 height 26
click at [1058, 506] on li "None" at bounding box center [1043, 503] width 159 height 24
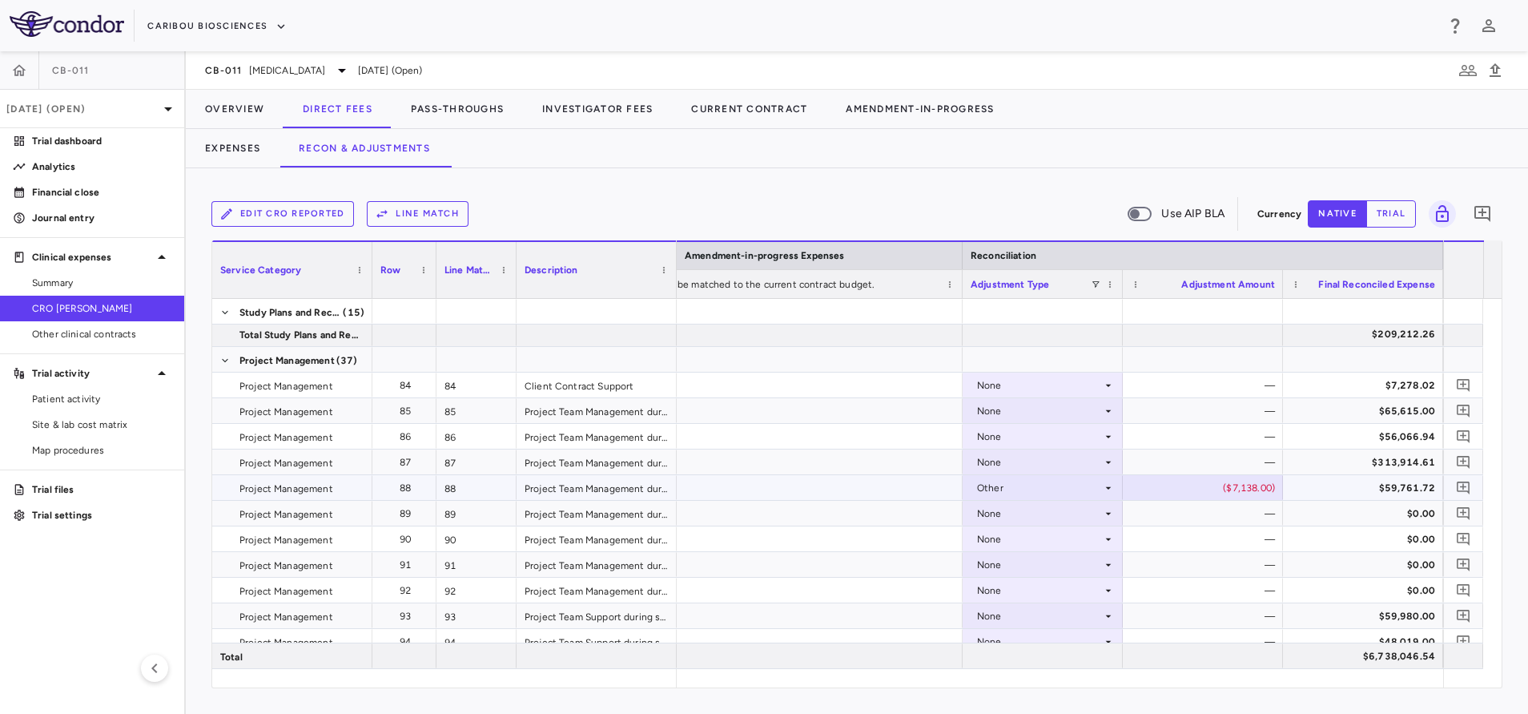
click at [1065, 485] on div "Other" at bounding box center [1039, 488] width 125 height 26
click at [1046, 520] on li "None" at bounding box center [1043, 517] width 159 height 24
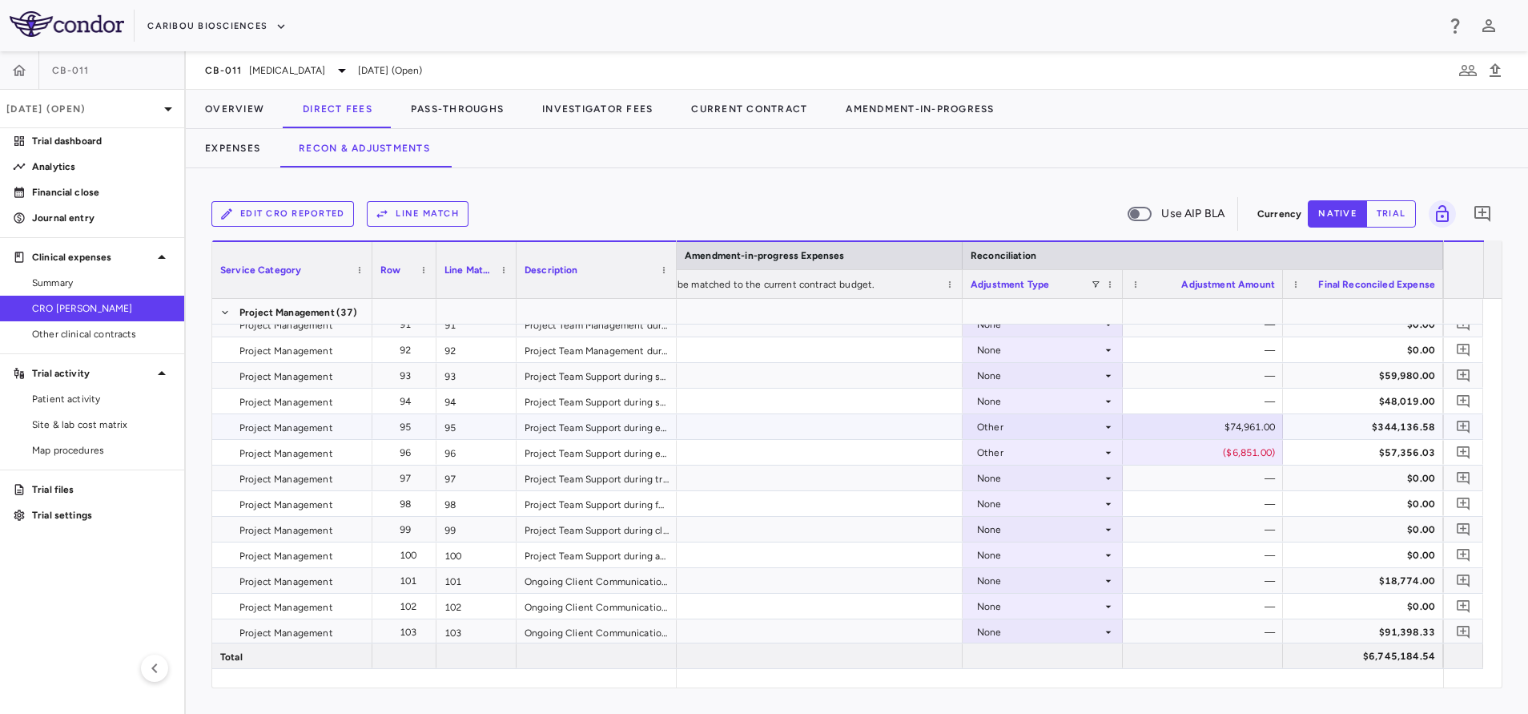
click at [1084, 425] on div "Other" at bounding box center [1039, 427] width 125 height 26
click at [1050, 459] on li "None" at bounding box center [1043, 457] width 159 height 24
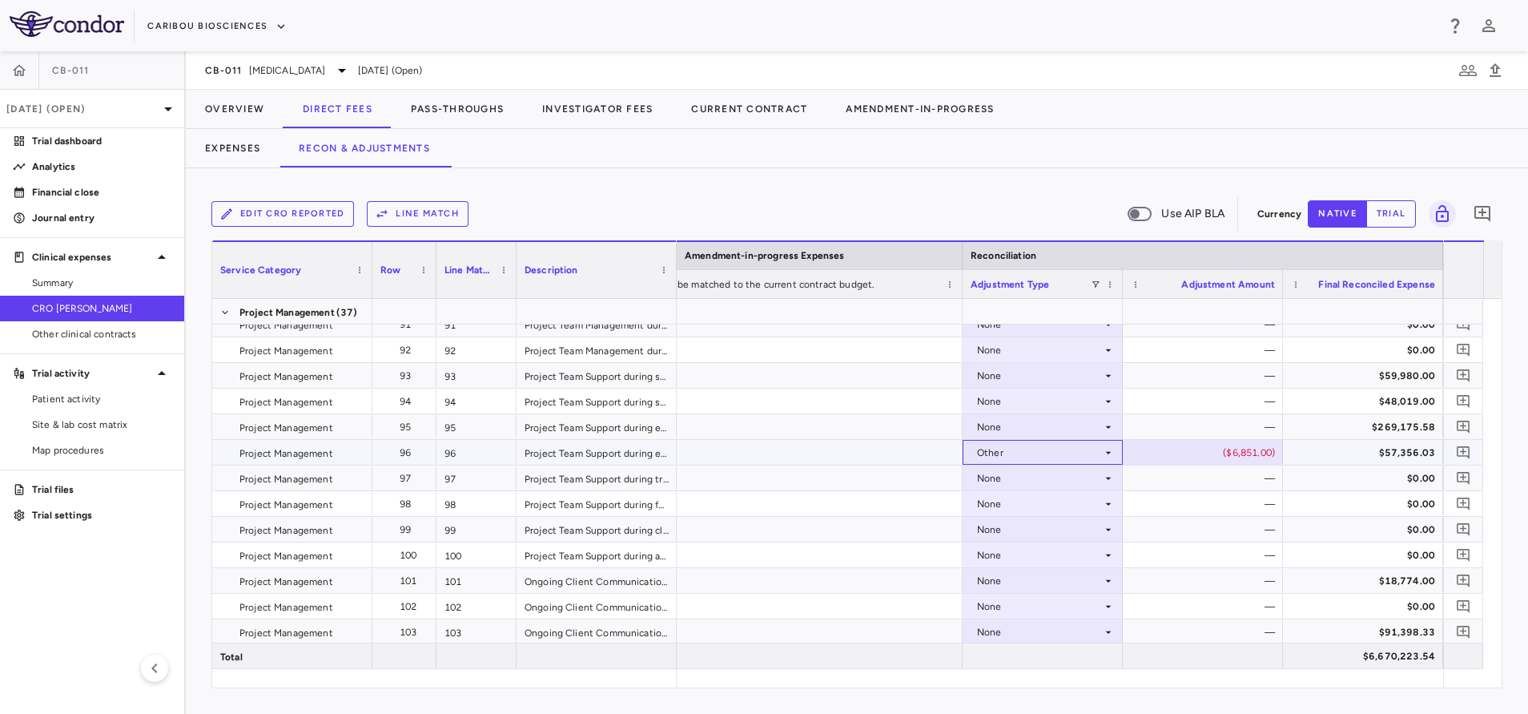
click at [1069, 458] on div "Other" at bounding box center [1039, 453] width 125 height 26
click at [1054, 489] on li "None" at bounding box center [1043, 482] width 159 height 24
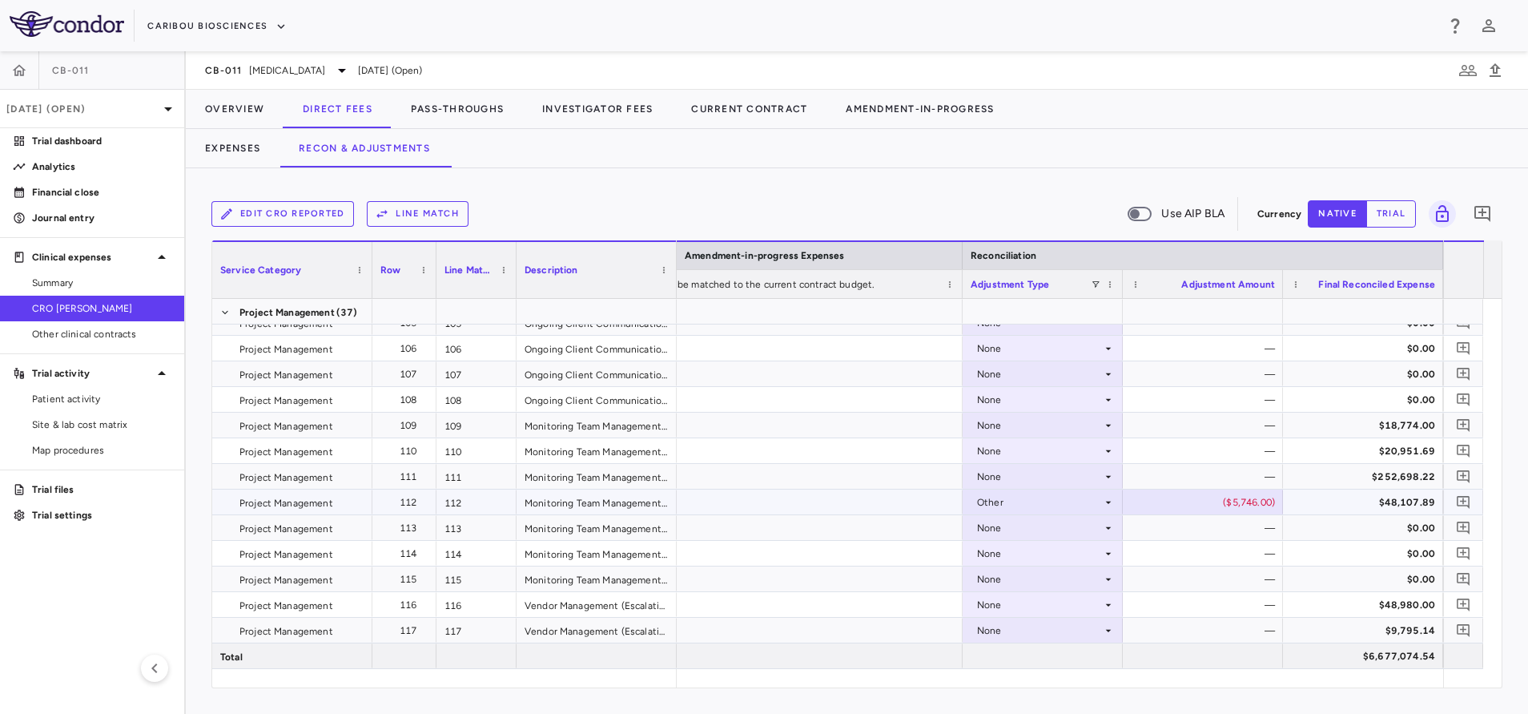
click at [1074, 507] on div "Other" at bounding box center [1039, 502] width 125 height 26
click at [1049, 537] on li "None" at bounding box center [1043, 532] width 159 height 24
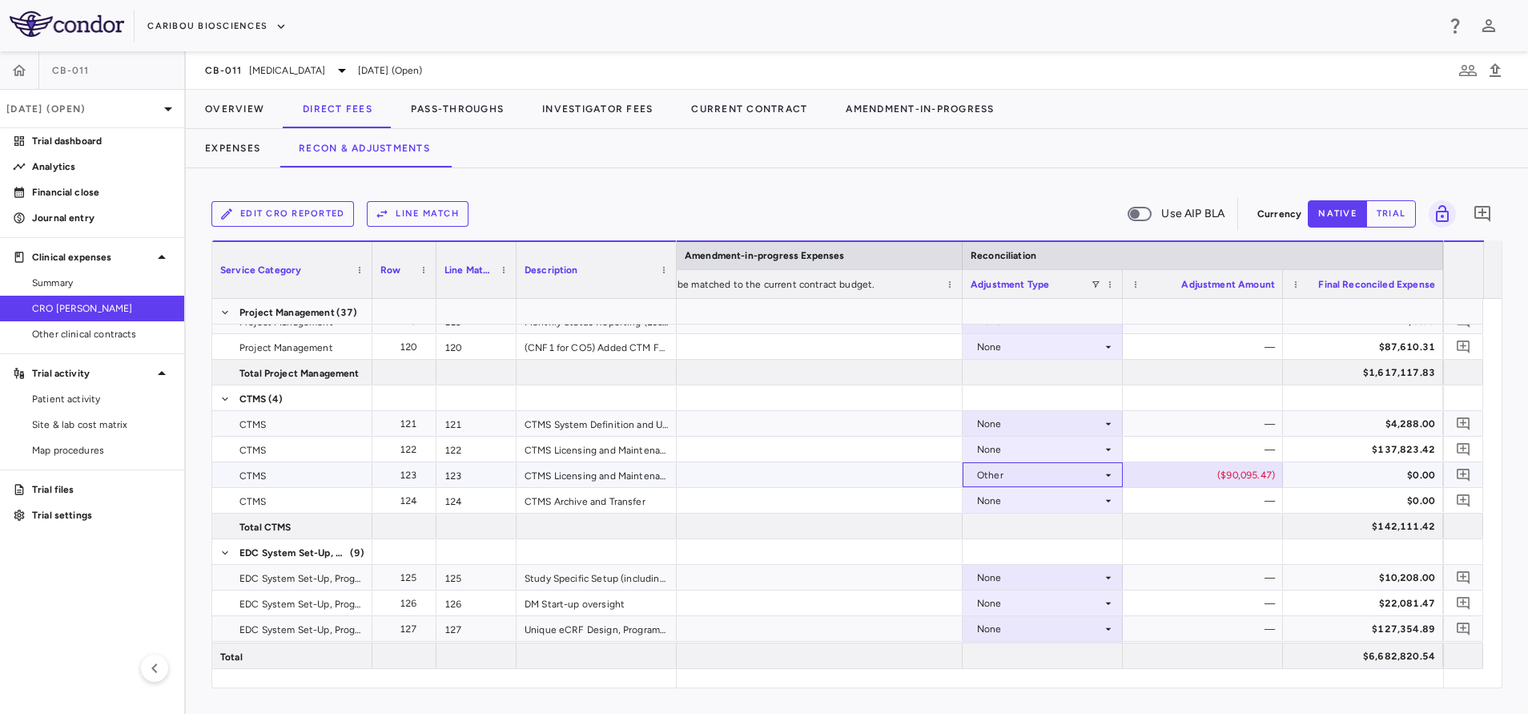
click at [1090, 481] on div "Other" at bounding box center [1039, 475] width 125 height 26
click at [1047, 504] on li "None" at bounding box center [1043, 505] width 159 height 24
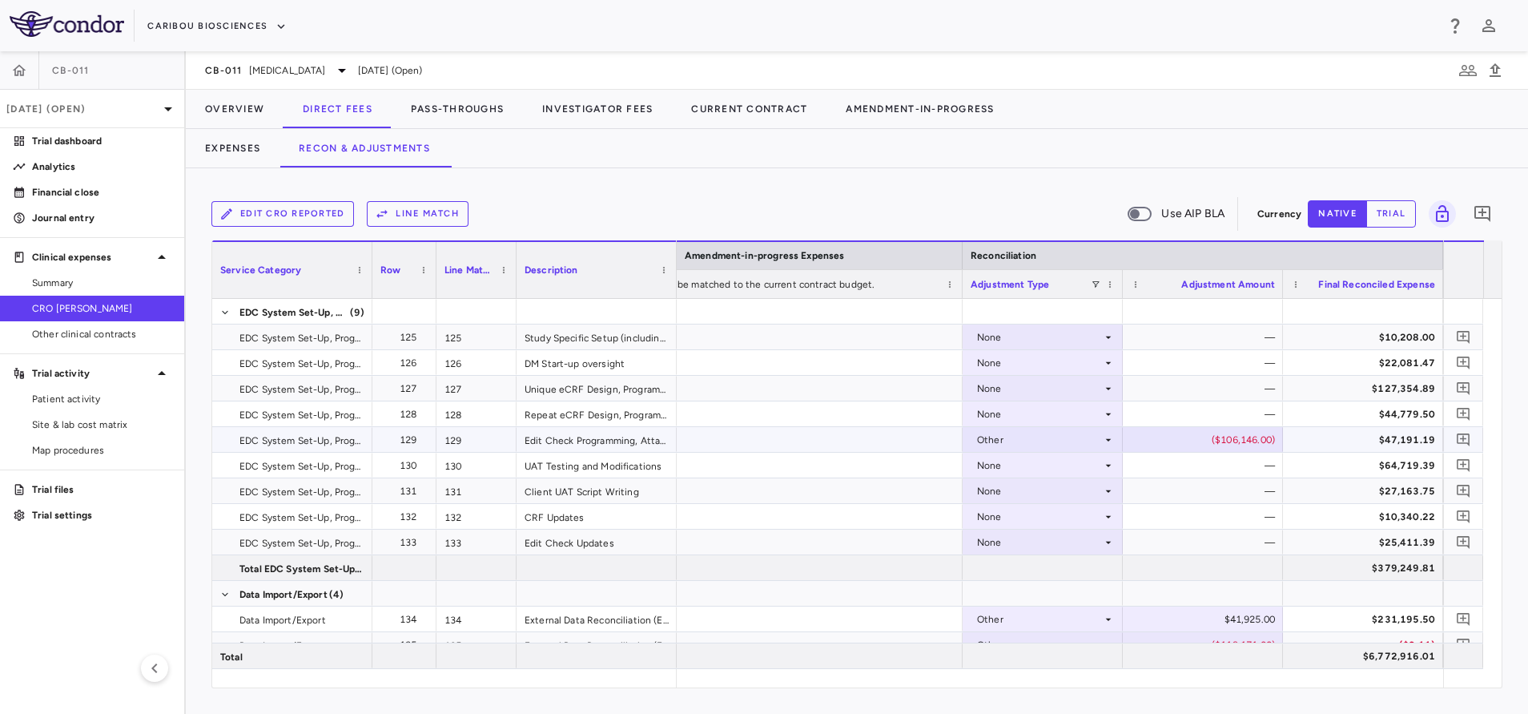
click at [1102, 443] on icon at bounding box center [1108, 439] width 13 height 13
click at [1061, 469] on li "None" at bounding box center [1043, 469] width 159 height 24
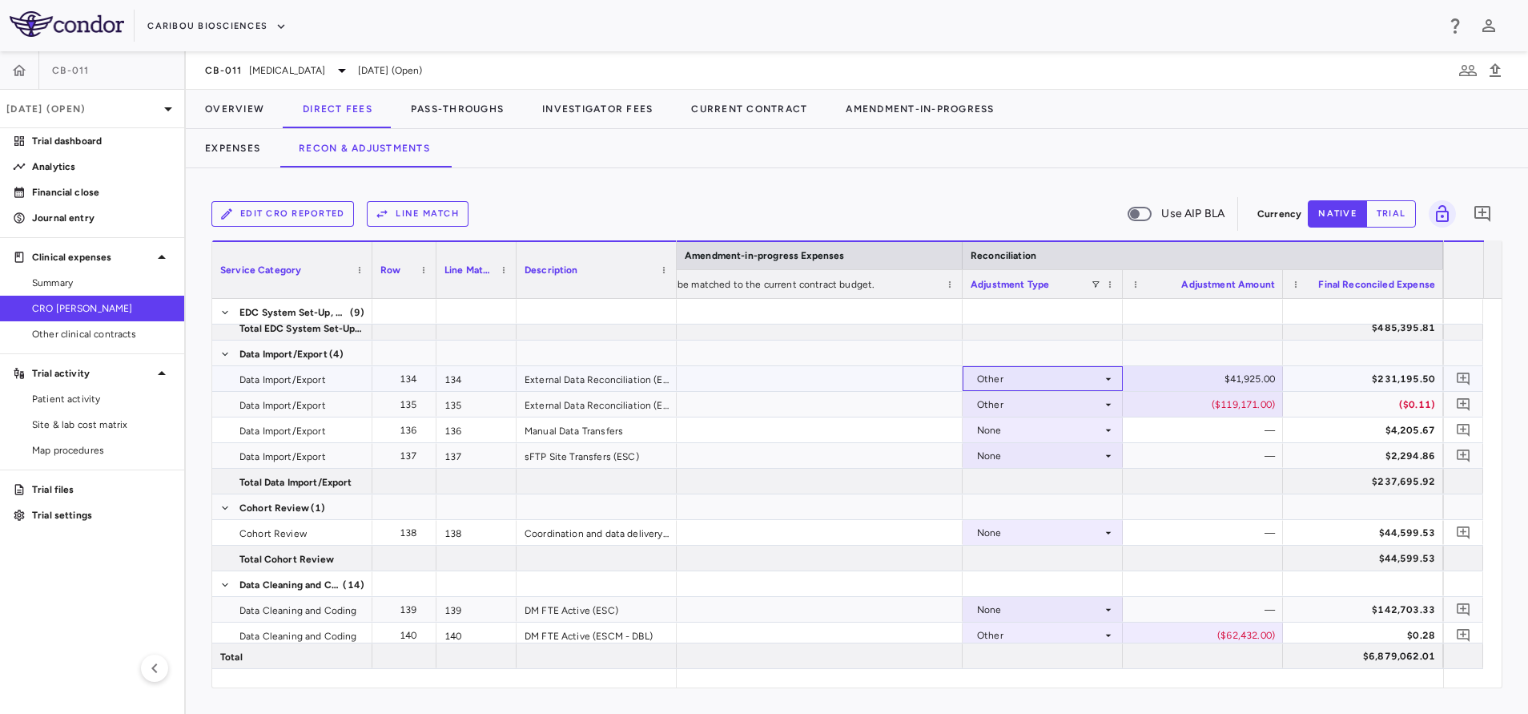
click at [1097, 380] on div "Other" at bounding box center [1039, 379] width 125 height 26
click at [1046, 411] on li "None" at bounding box center [1043, 409] width 159 height 24
click at [1077, 402] on div "Other" at bounding box center [1039, 405] width 125 height 26
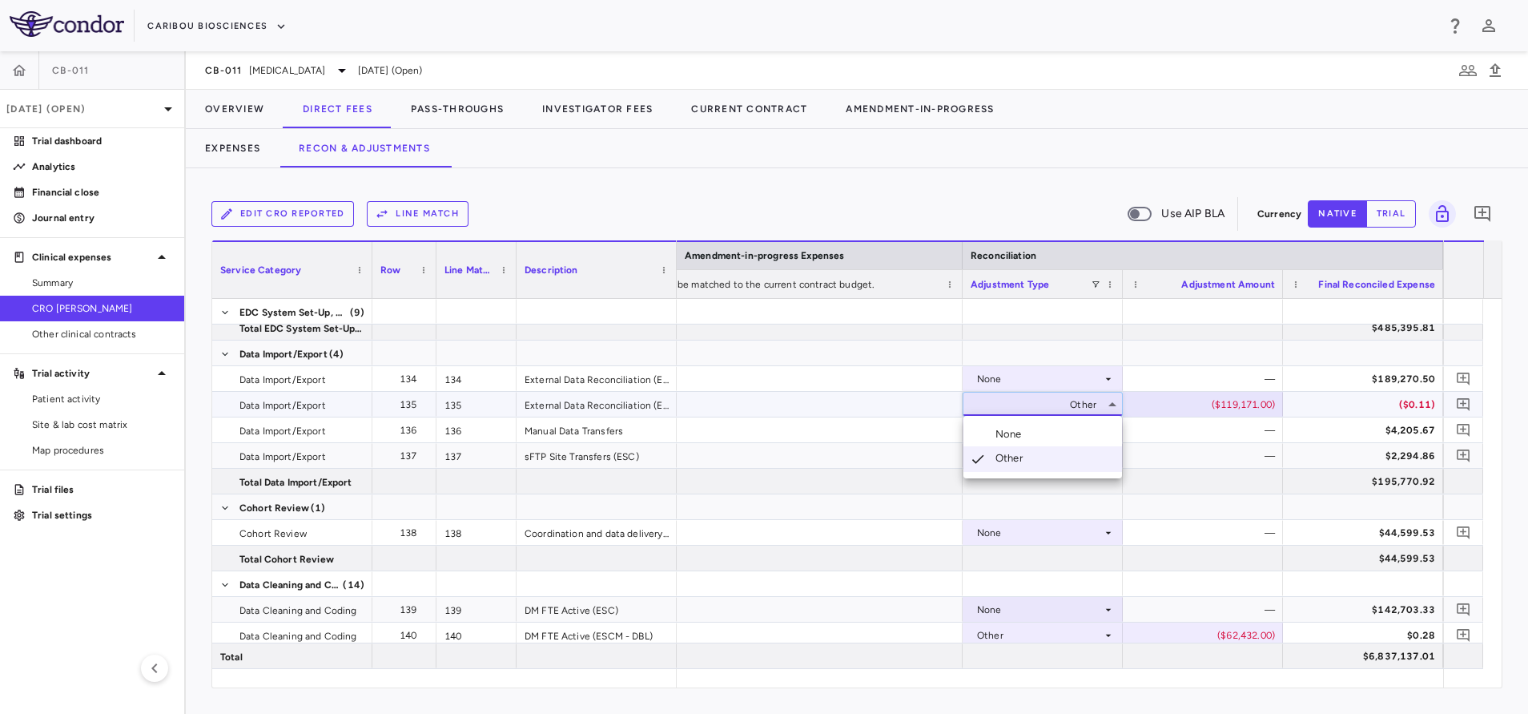
click at [1040, 436] on li "None" at bounding box center [1043, 434] width 159 height 24
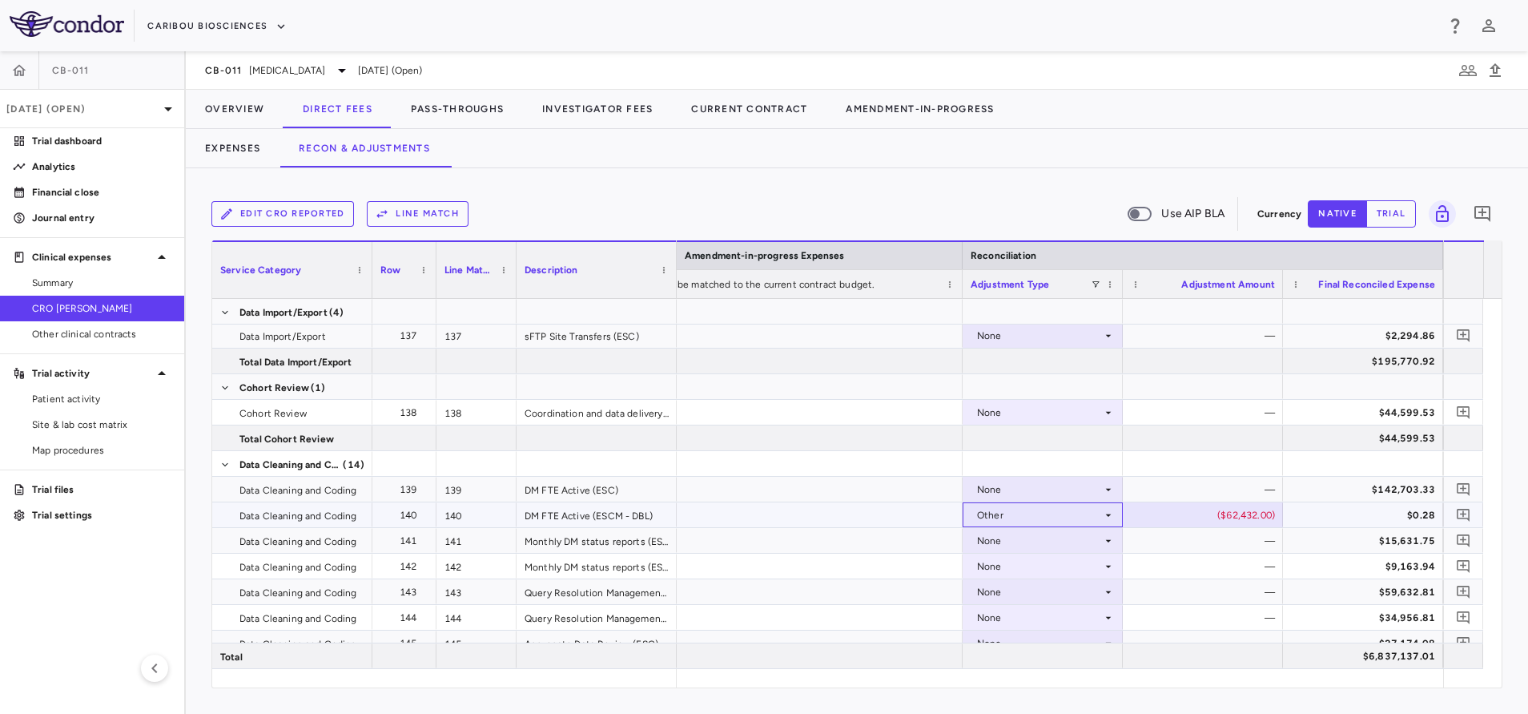
click at [1051, 517] on div "Other" at bounding box center [1039, 515] width 125 height 26
click at [1028, 548] on div "None" at bounding box center [1039, 541] width 125 height 26
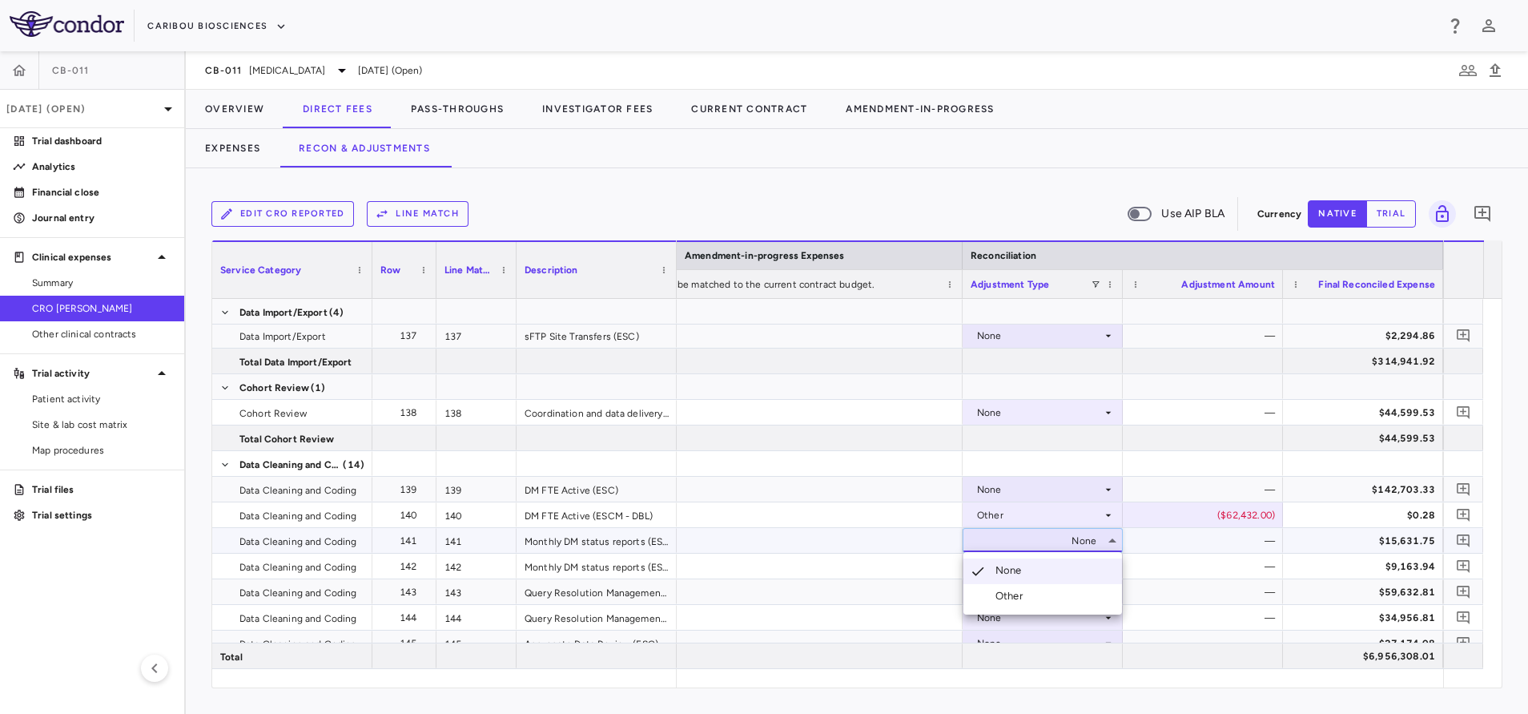
click at [1040, 521] on div at bounding box center [764, 357] width 1528 height 714
click at [1040, 521] on div "Other" at bounding box center [1039, 515] width 125 height 26
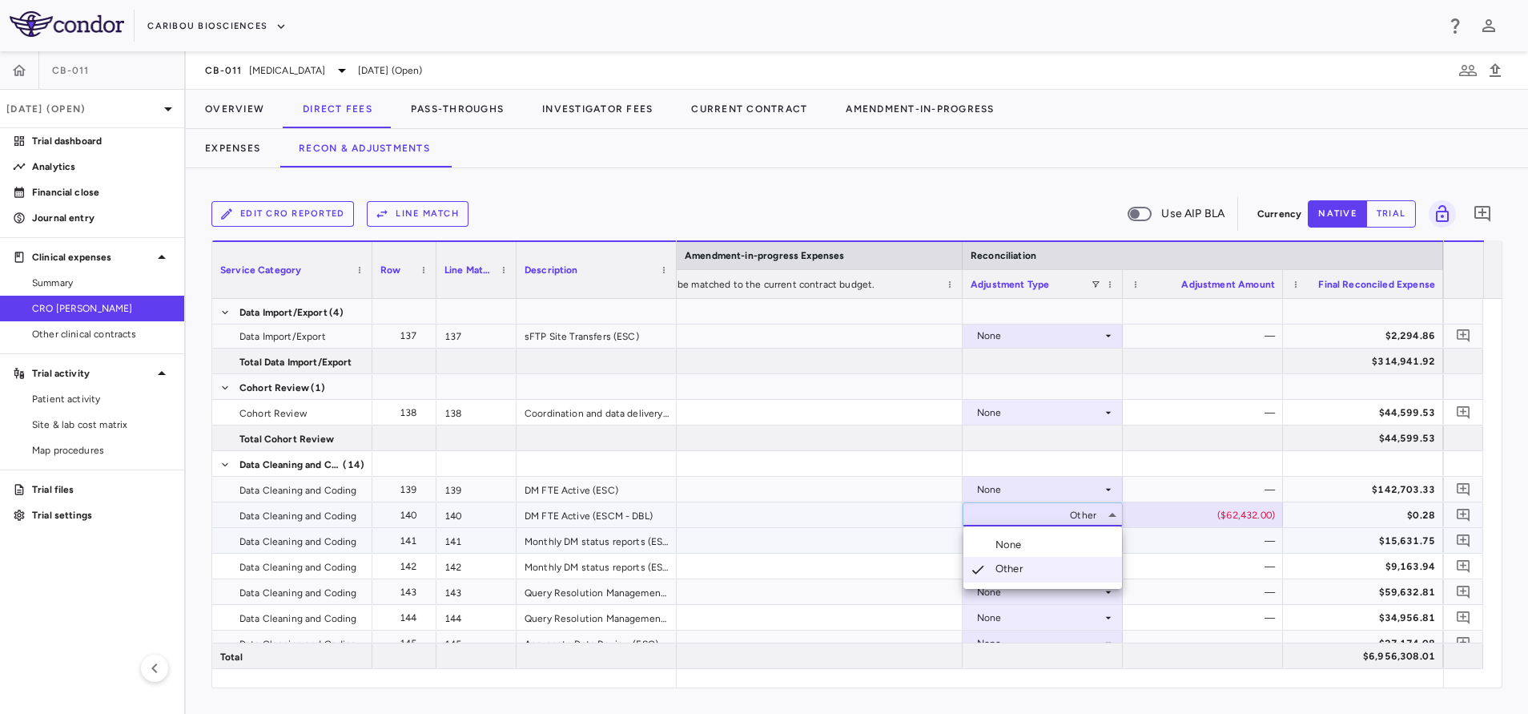
click at [1021, 548] on div "None" at bounding box center [1012, 544] width 33 height 14
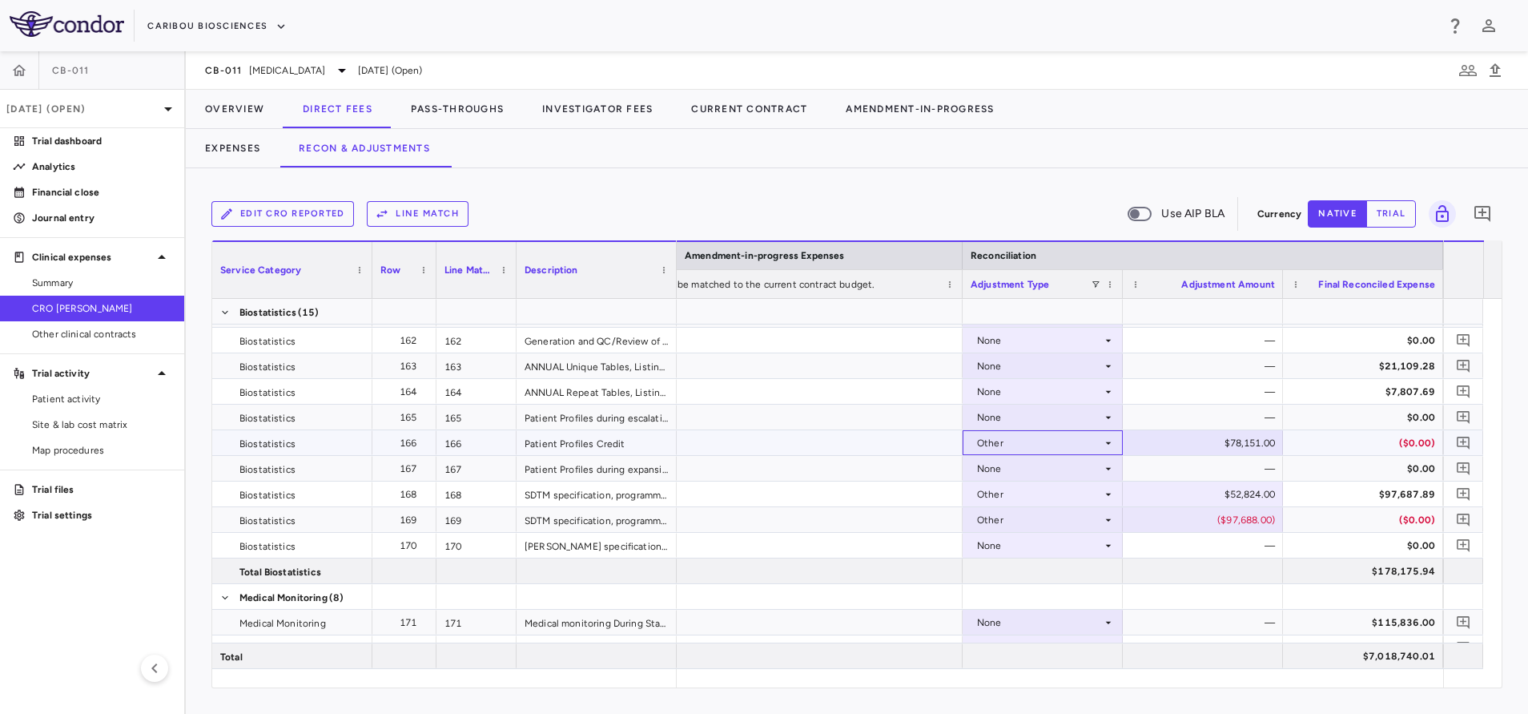
click at [1065, 446] on div "Other" at bounding box center [1039, 443] width 125 height 26
click at [1035, 480] on li "None" at bounding box center [1043, 473] width 159 height 24
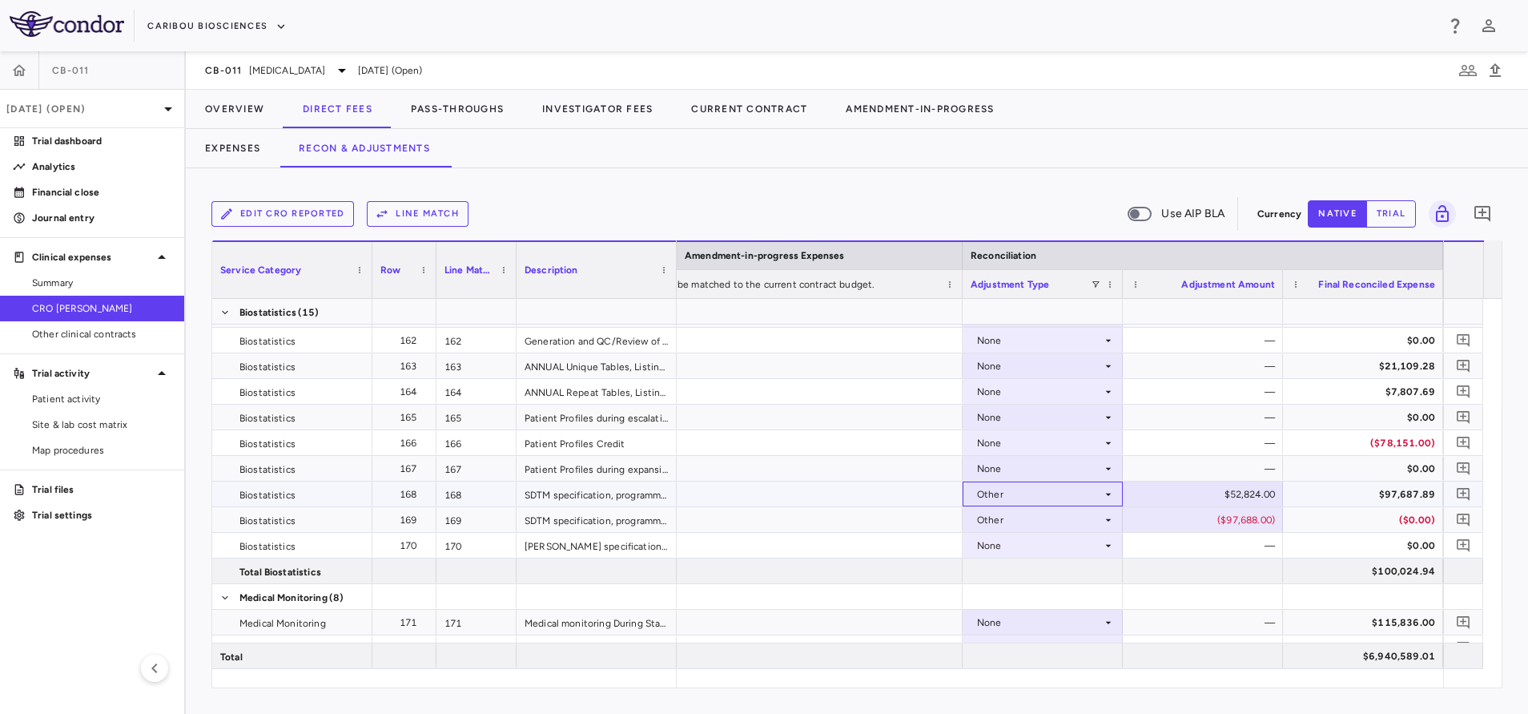
click at [1073, 500] on div "Other" at bounding box center [1039, 494] width 125 height 26
click at [1034, 525] on li "None" at bounding box center [1043, 524] width 159 height 24
click at [1077, 520] on div "Other" at bounding box center [1039, 520] width 125 height 26
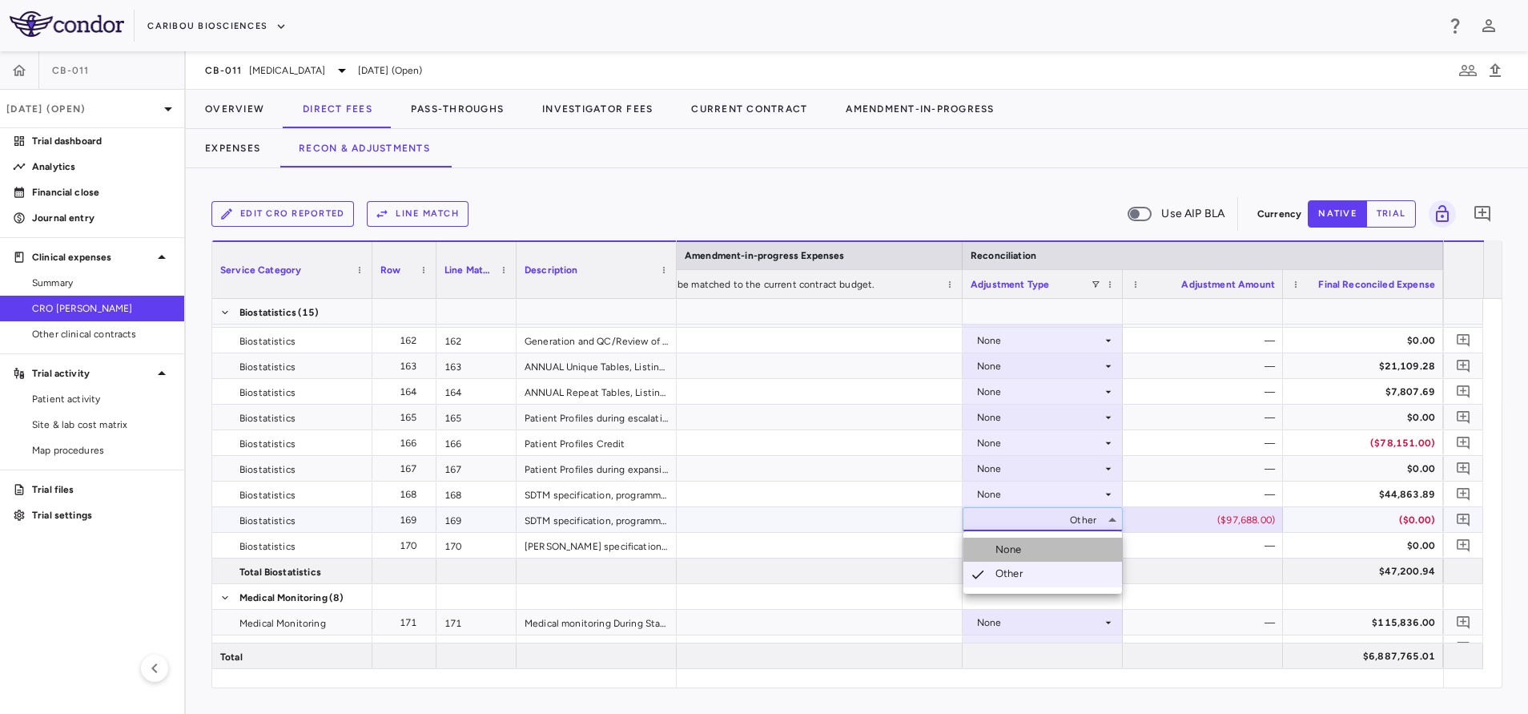
click at [1009, 554] on div "None" at bounding box center [1012, 549] width 33 height 14
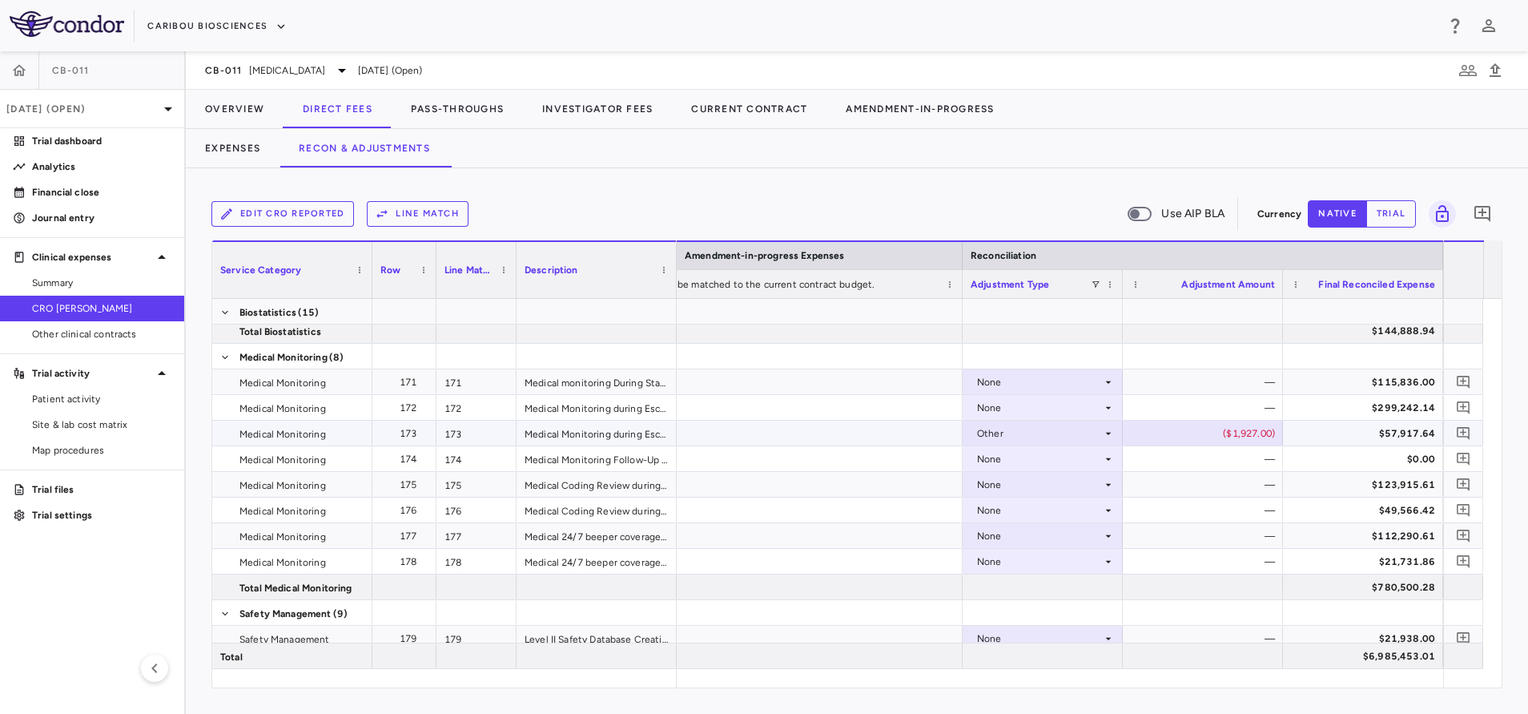
click at [1087, 432] on div "Other" at bounding box center [1039, 434] width 125 height 26
click at [1043, 462] on li "None" at bounding box center [1043, 463] width 159 height 24
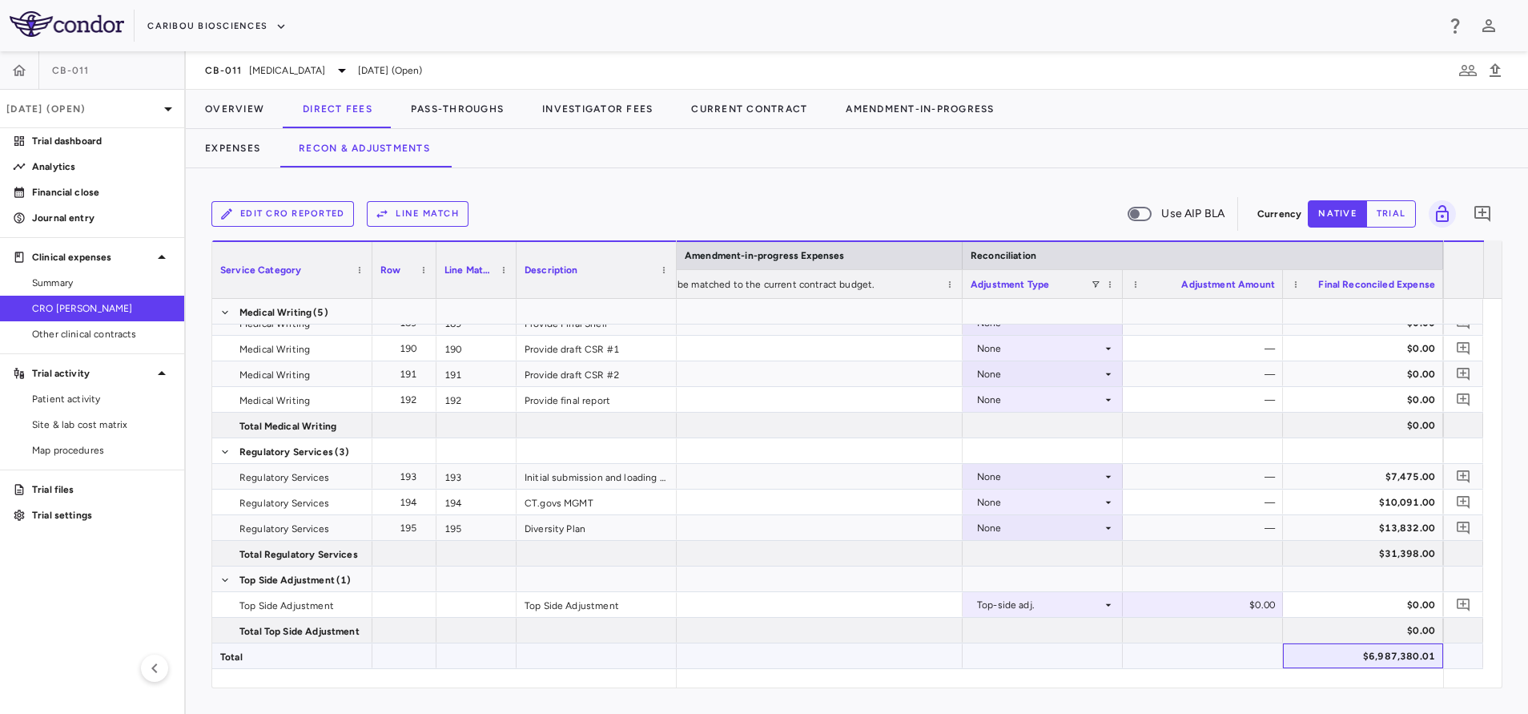
click at [1402, 654] on div "$6,987,380.01" at bounding box center [1367, 656] width 138 height 26
click at [84, 216] on p "Journal entry" at bounding box center [101, 218] width 139 height 14
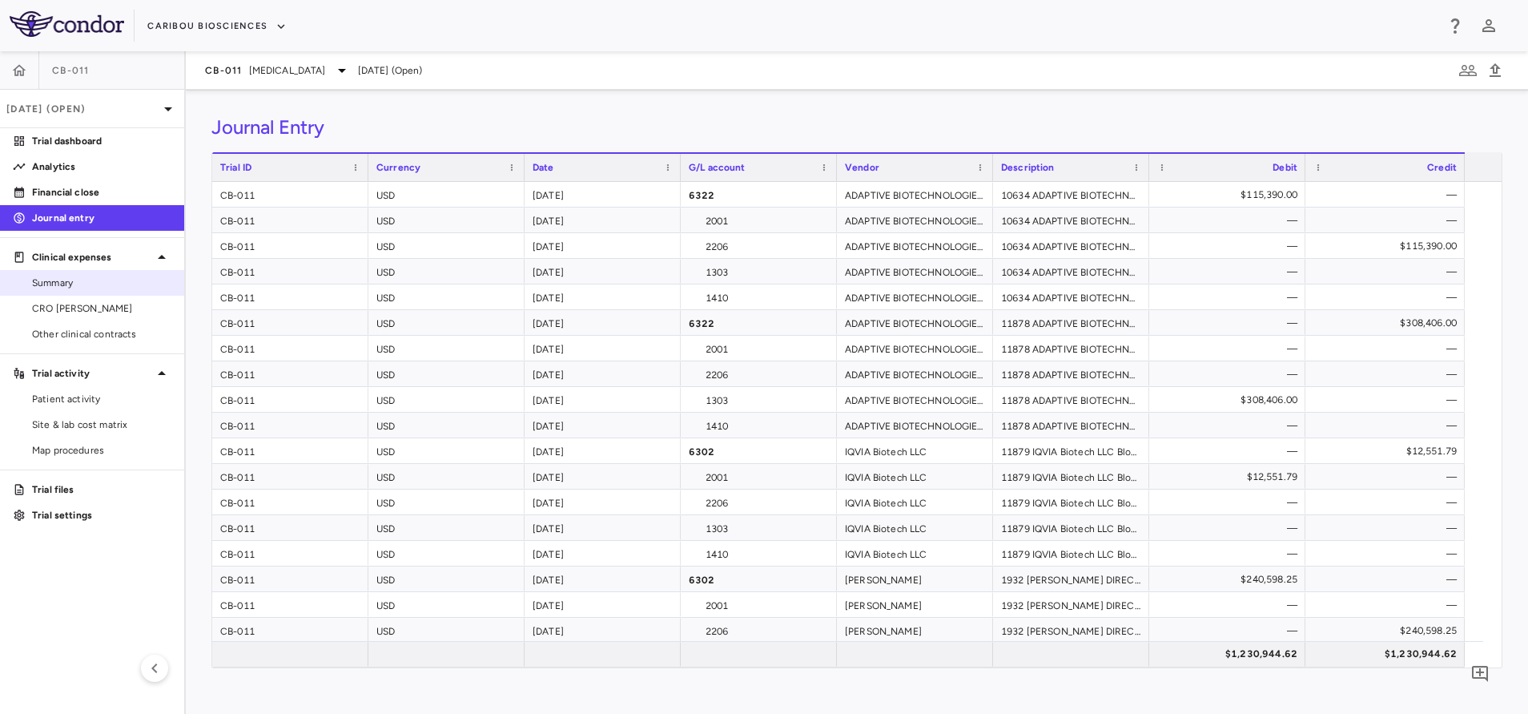
click at [55, 285] on span "Summary" at bounding box center [101, 283] width 139 height 14
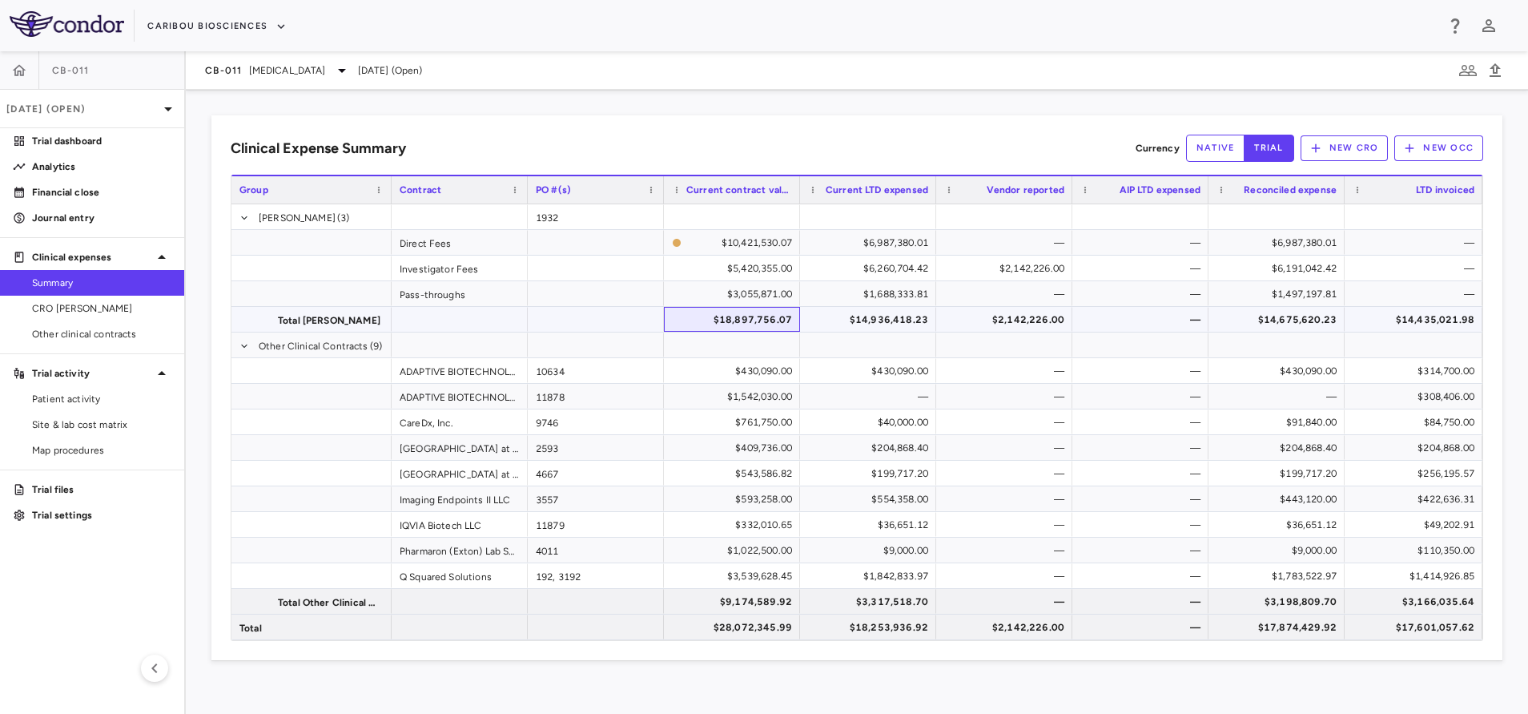
click at [753, 329] on div "$18,897,756.07" at bounding box center [735, 320] width 114 height 26
click at [853, 316] on div "$14,936,418.23" at bounding box center [872, 320] width 114 height 26
click at [1061, 321] on div "$2,142,226.00" at bounding box center [1008, 320] width 114 height 26
click at [1269, 320] on div "$14,675,620.23" at bounding box center [1280, 320] width 114 height 26
click at [1301, 242] on div "$6,987,380.01" at bounding box center [1280, 243] width 114 height 26
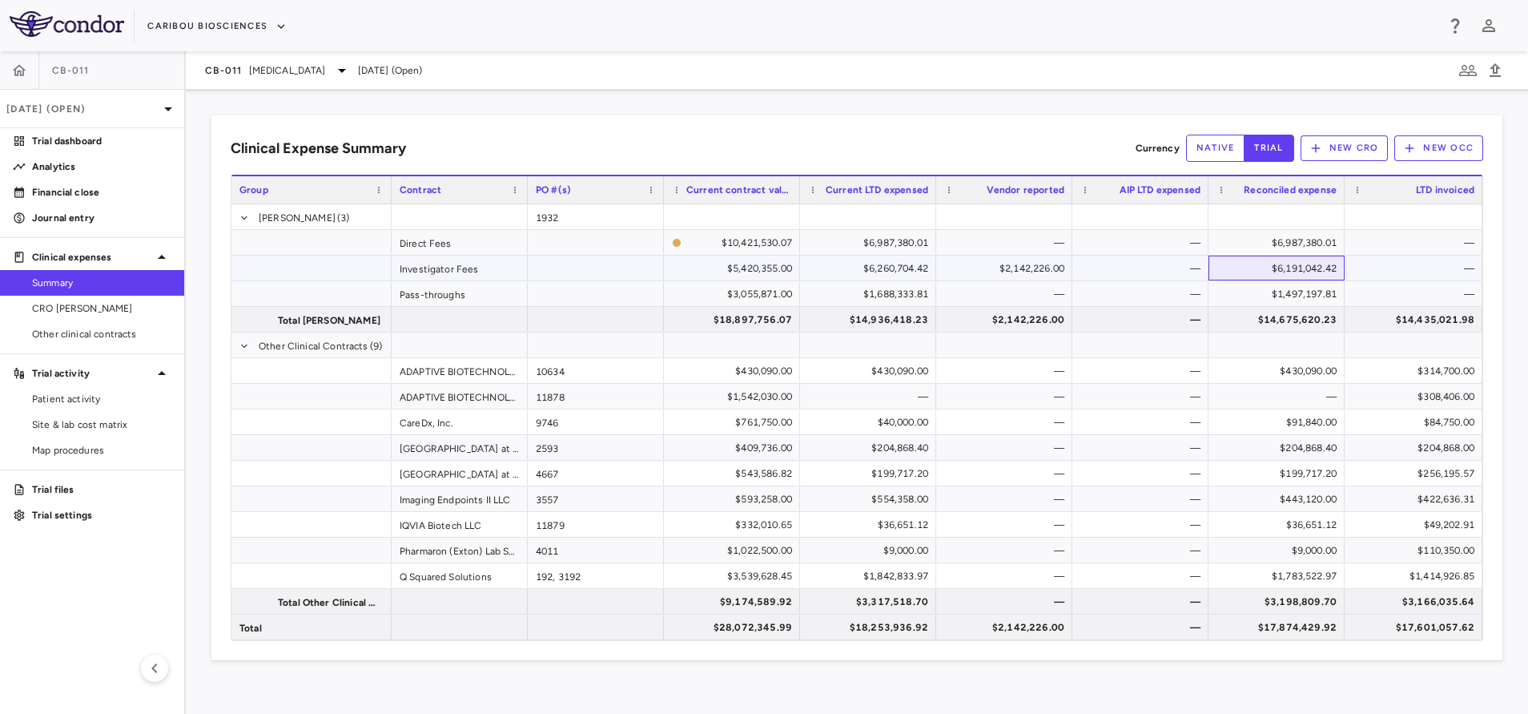
click at [1294, 269] on div "$6,191,042.42" at bounding box center [1280, 269] width 114 height 26
click at [1266, 321] on div "$14,675,620.23" at bounding box center [1280, 320] width 114 height 26
click at [1440, 638] on div "$17,601,057.62" at bounding box center [1416, 627] width 115 height 26
click at [1271, 626] on div "$17,874,429.92" at bounding box center [1280, 627] width 114 height 26
click at [990, 631] on div "$2,142,226.00" at bounding box center [1008, 627] width 114 height 26
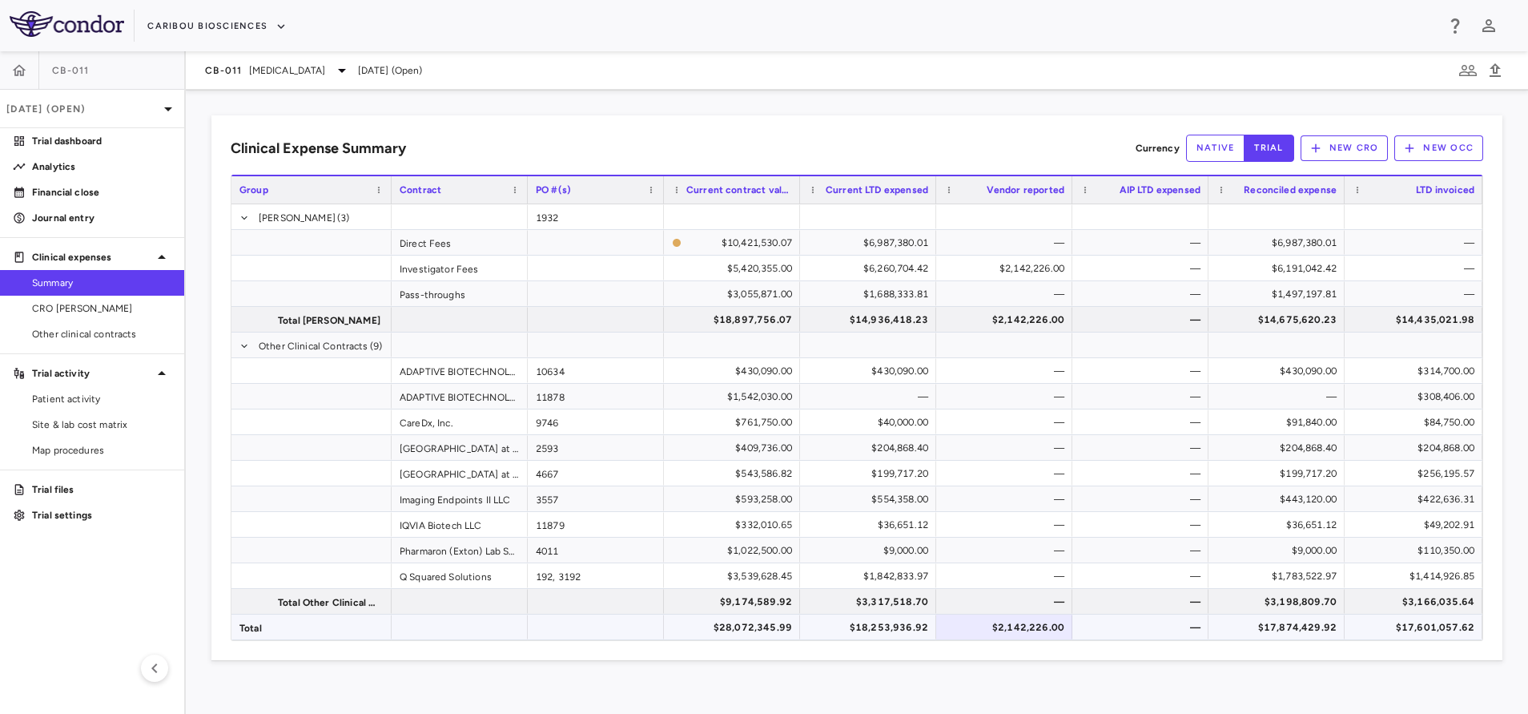
click at [873, 630] on div "$18,253,936.92" at bounding box center [872, 627] width 114 height 26
click at [753, 634] on div "$28,072,345.99" at bounding box center [735, 627] width 114 height 26
click at [85, 242] on aside "CB-011 [DATE] (Open) Trial dashboard Analytics Financial close Journal entry Cl…" at bounding box center [93, 382] width 186 height 662
click at [106, 211] on p "Journal entry" at bounding box center [101, 218] width 139 height 14
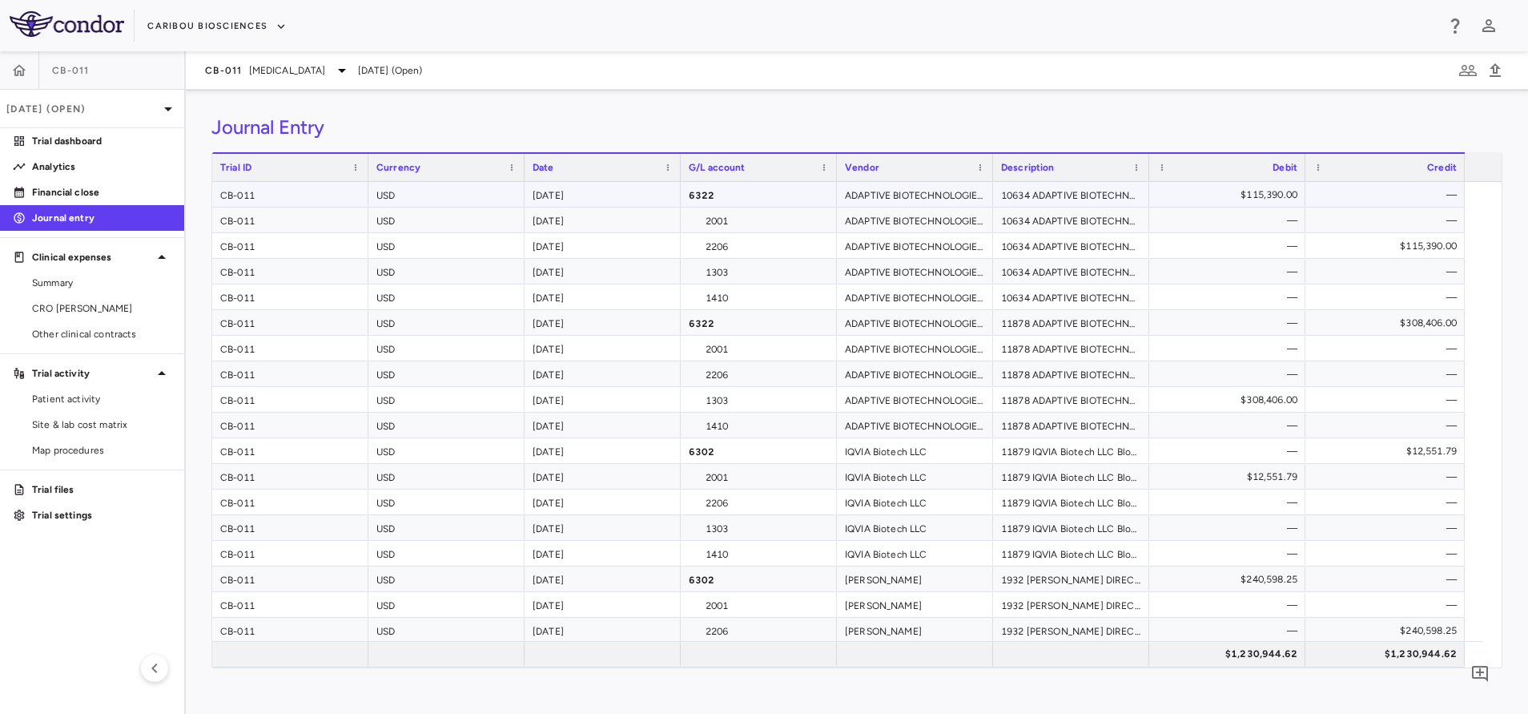
click at [1263, 191] on div "$115,390.00" at bounding box center [1231, 195] width 134 height 26
click at [1408, 324] on div "$308,406.00" at bounding box center [1388, 323] width 137 height 26
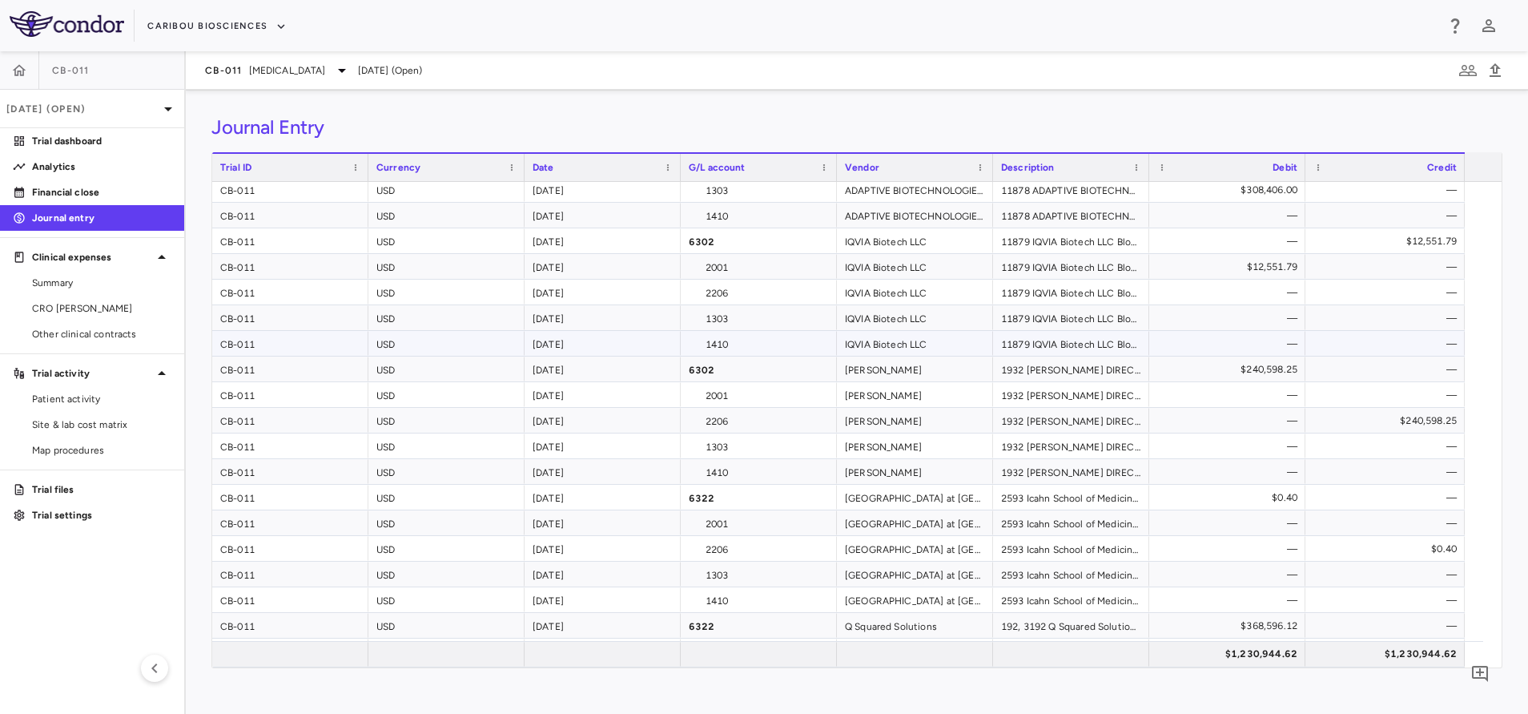
scroll to position [240, 0]
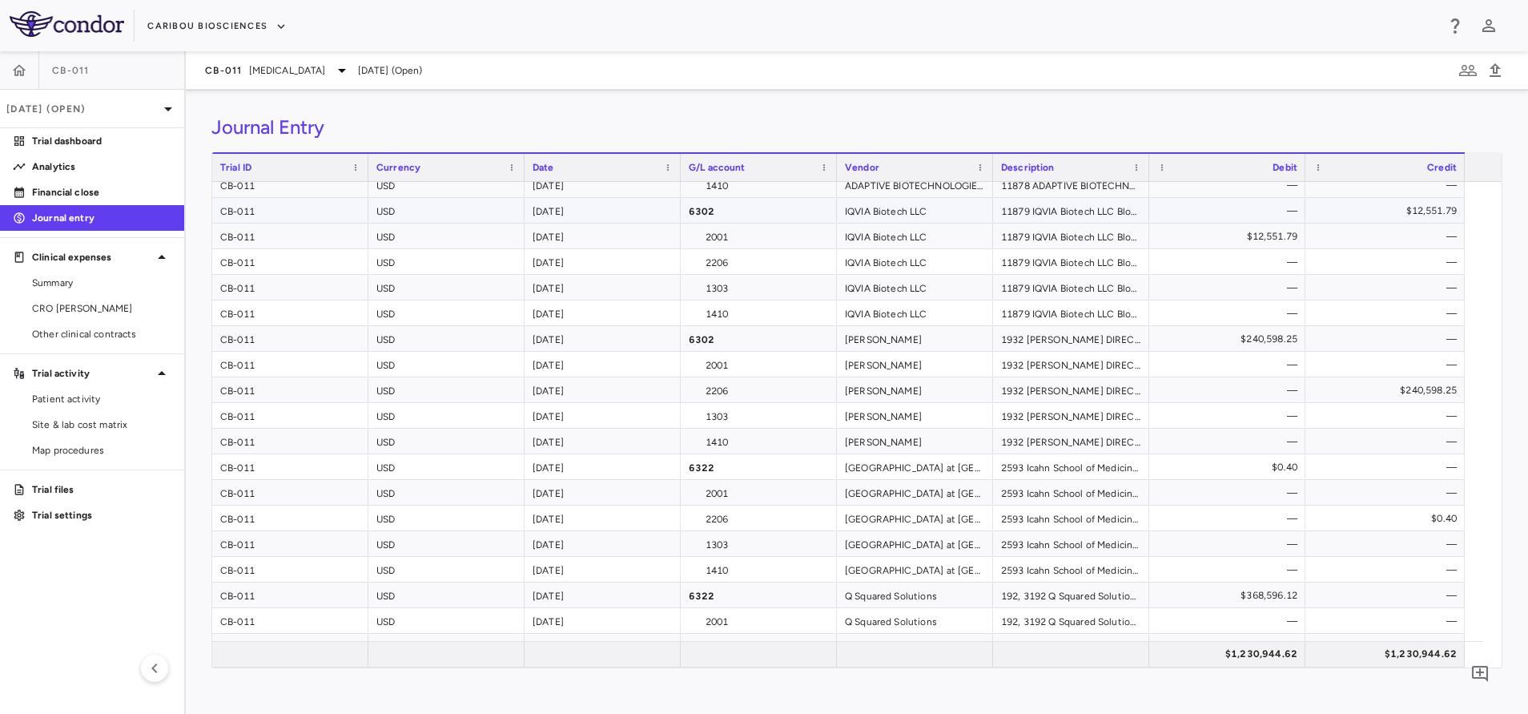
click at [1415, 203] on div "$12,551.79" at bounding box center [1388, 211] width 137 height 26
click at [1232, 470] on div "$0.40" at bounding box center [1231, 467] width 134 height 26
click at [1262, 336] on div "$240,598.25" at bounding box center [1231, 339] width 134 height 26
click at [1221, 468] on div "$0.40" at bounding box center [1231, 467] width 134 height 26
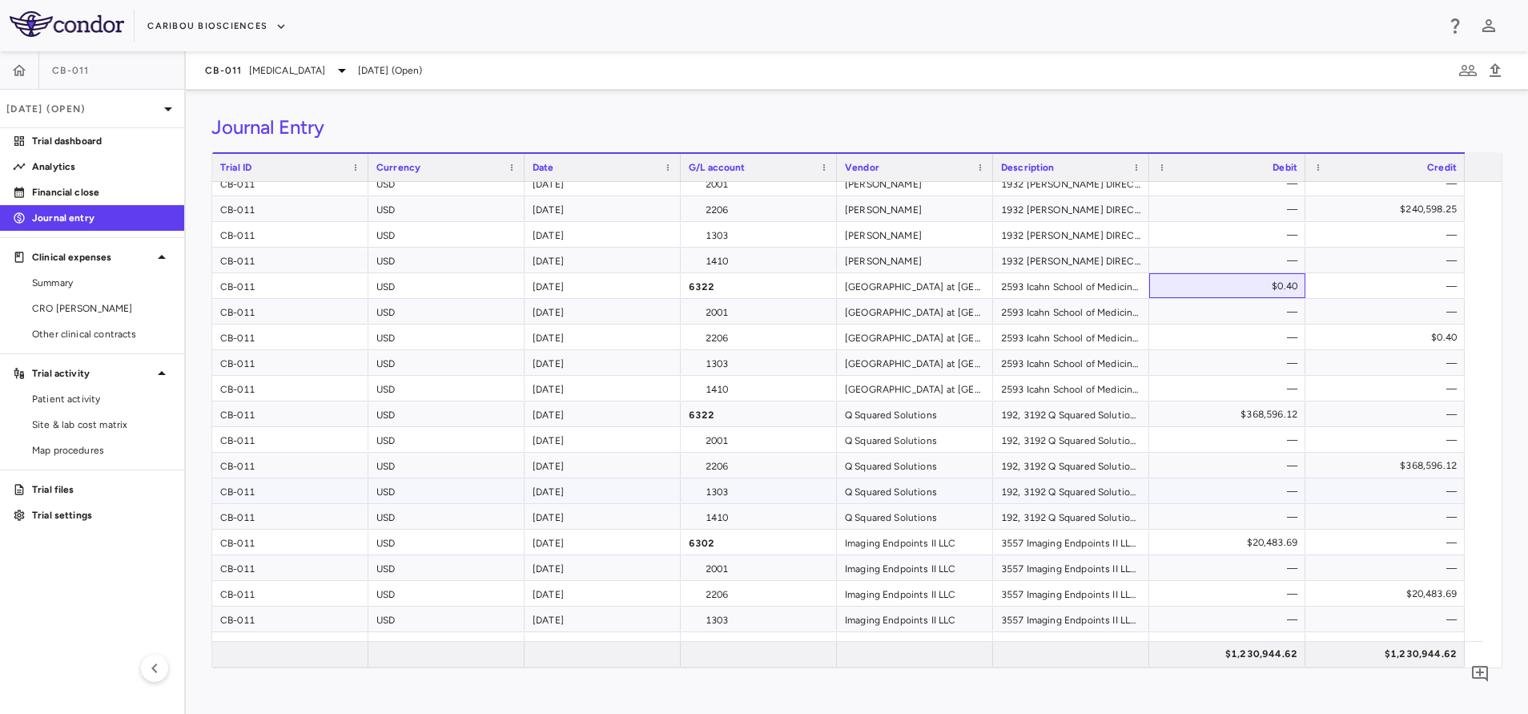
scroll to position [481, 0]
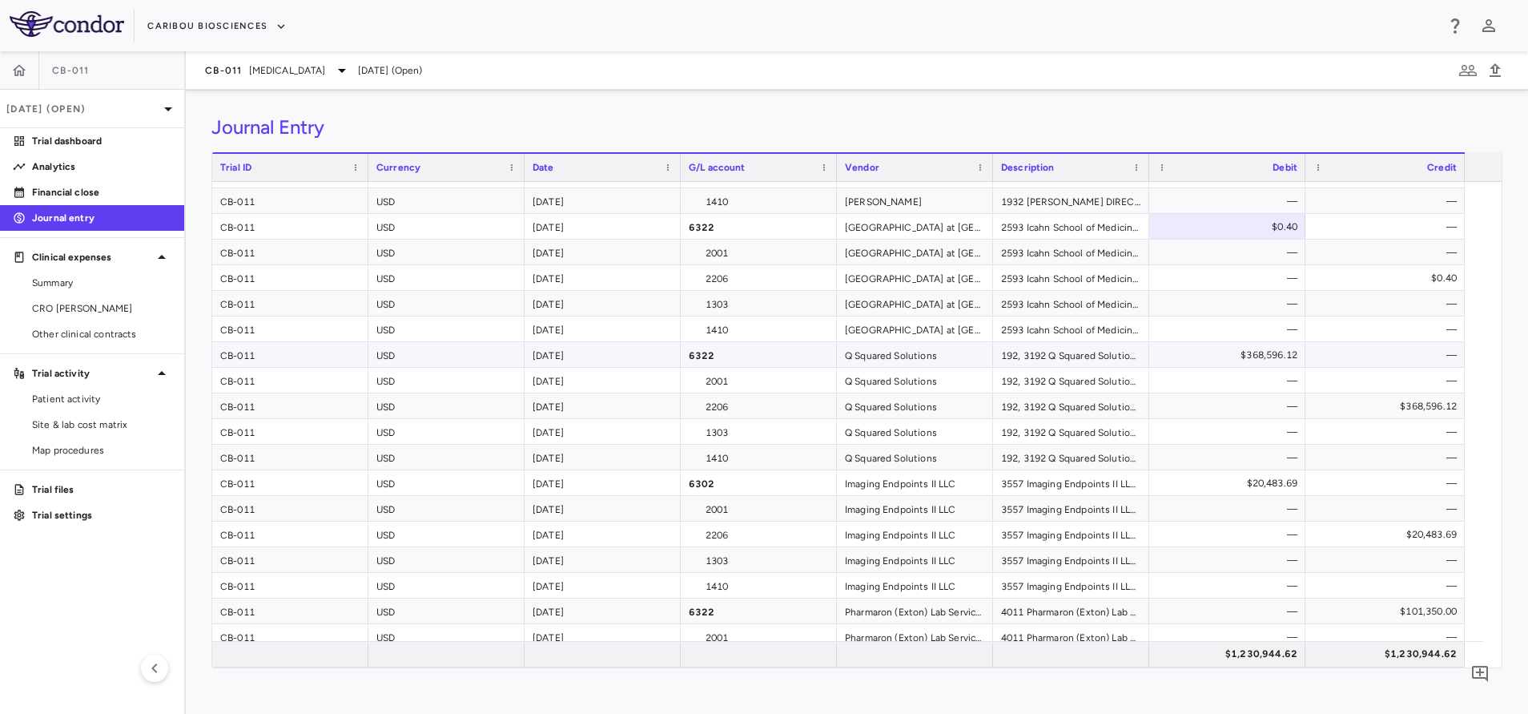
click at [1275, 354] on div "$368,596.12" at bounding box center [1231, 355] width 134 height 26
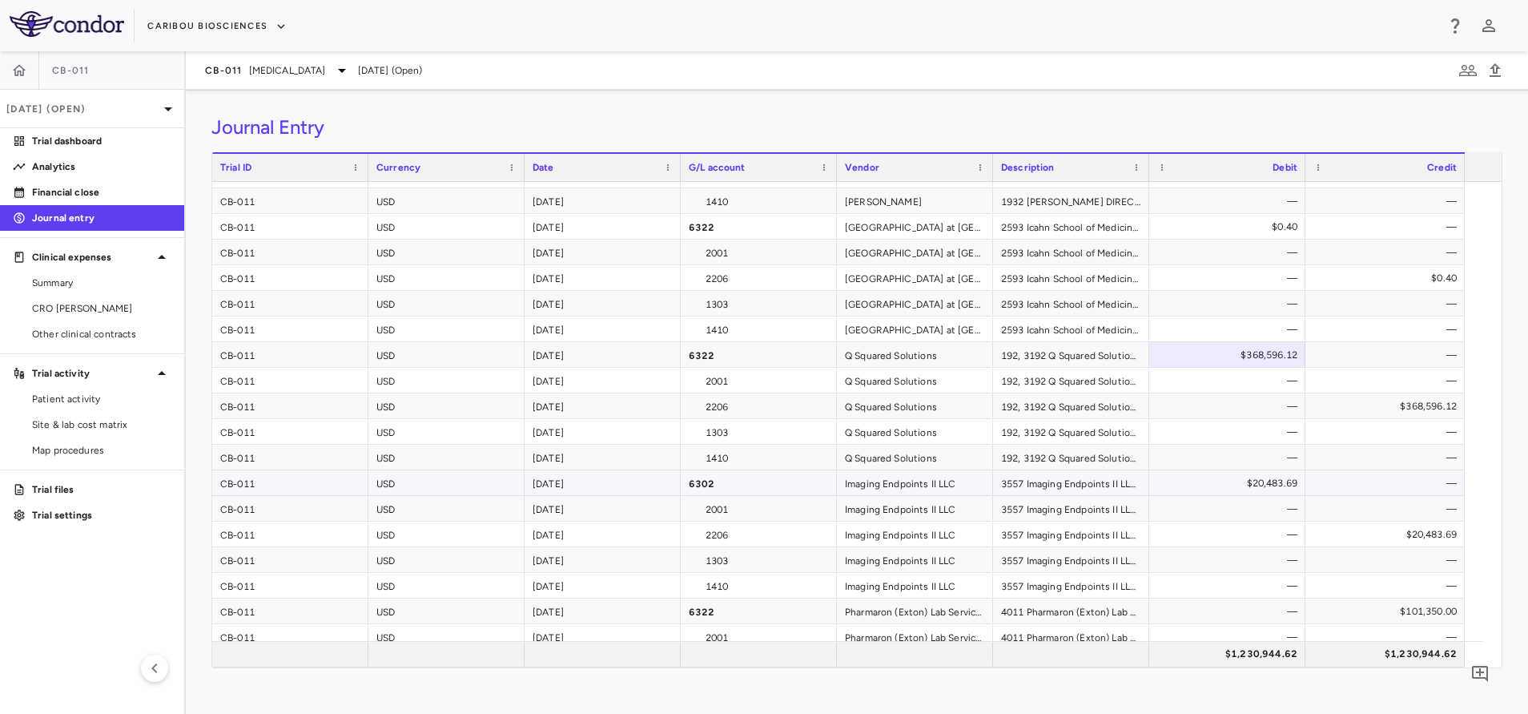
click at [1230, 483] on div "$20,483.69" at bounding box center [1231, 483] width 134 height 26
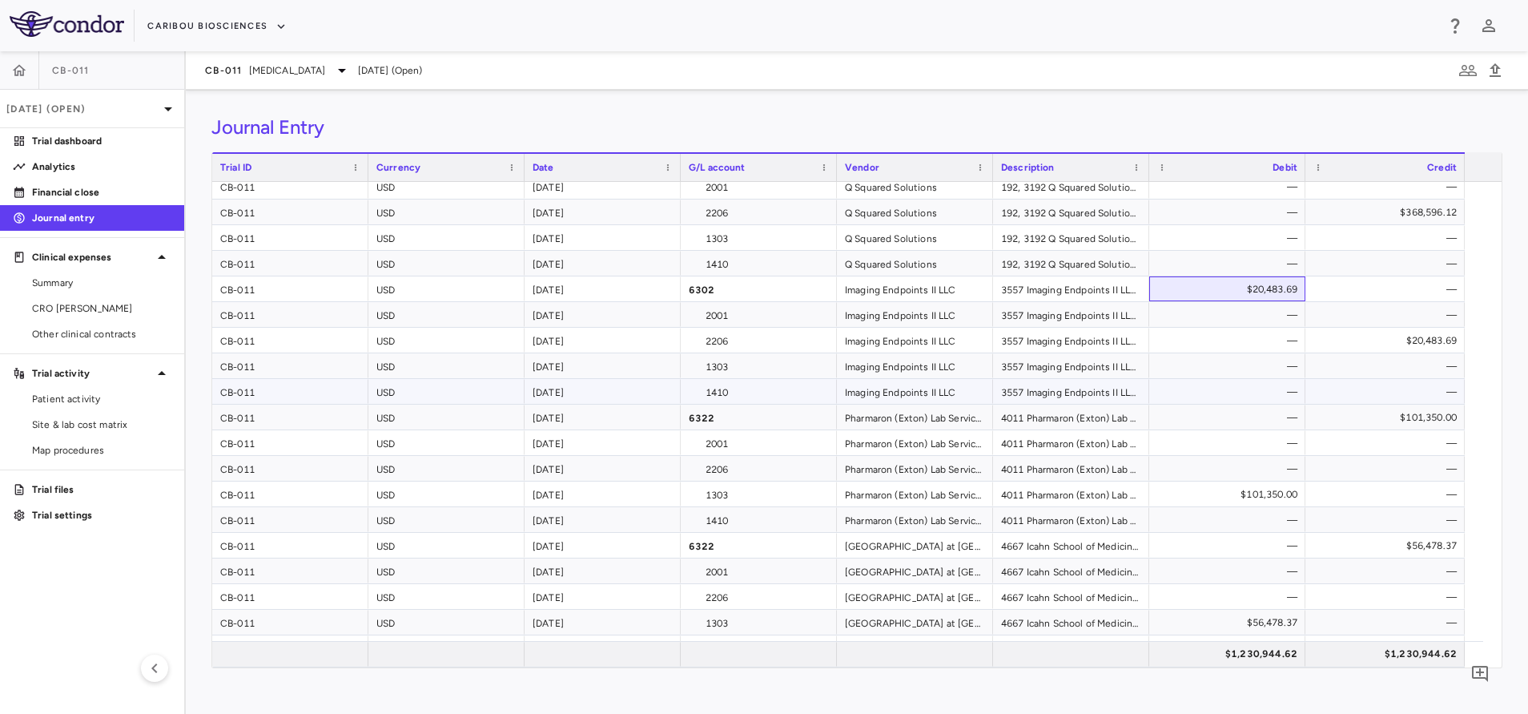
scroll to position [721, 0]
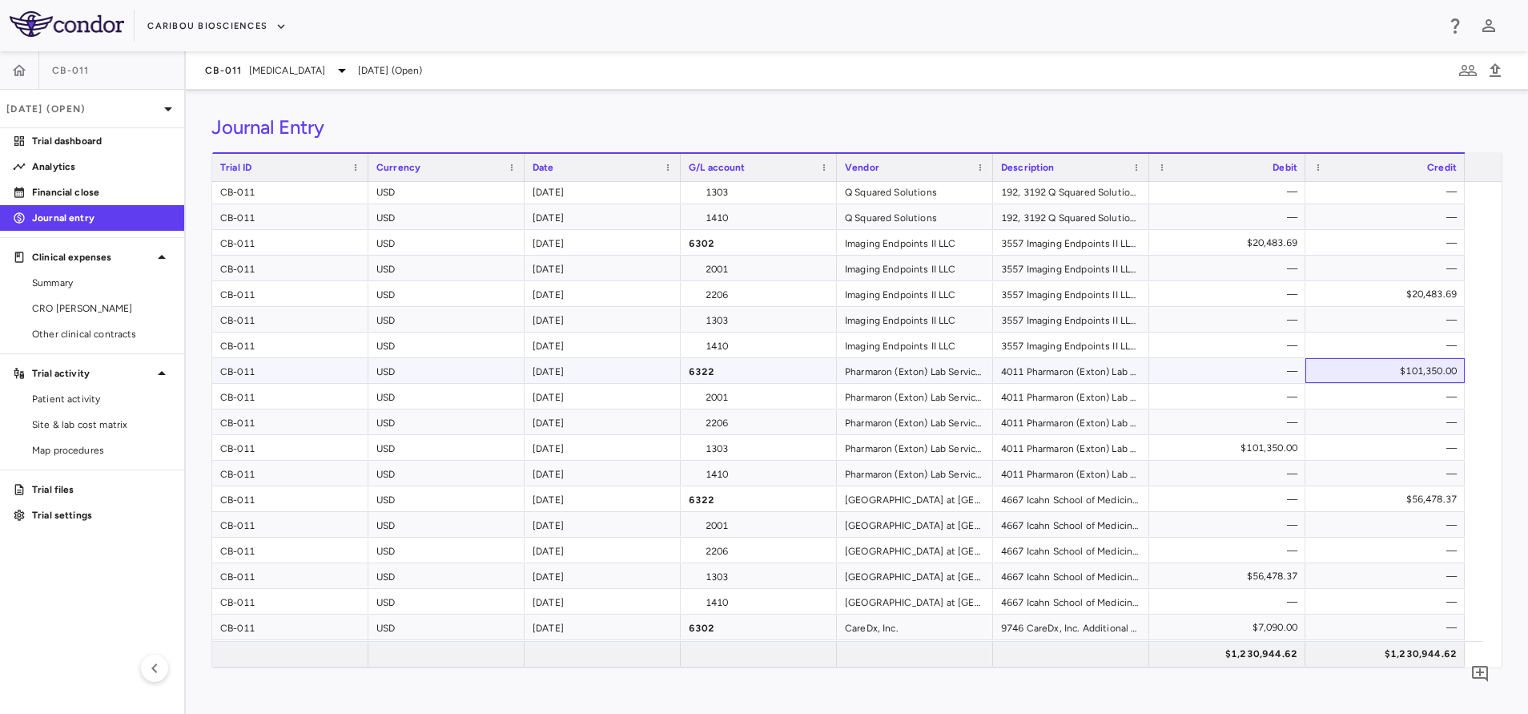
click at [1389, 368] on div "$101,350.00" at bounding box center [1388, 371] width 137 height 26
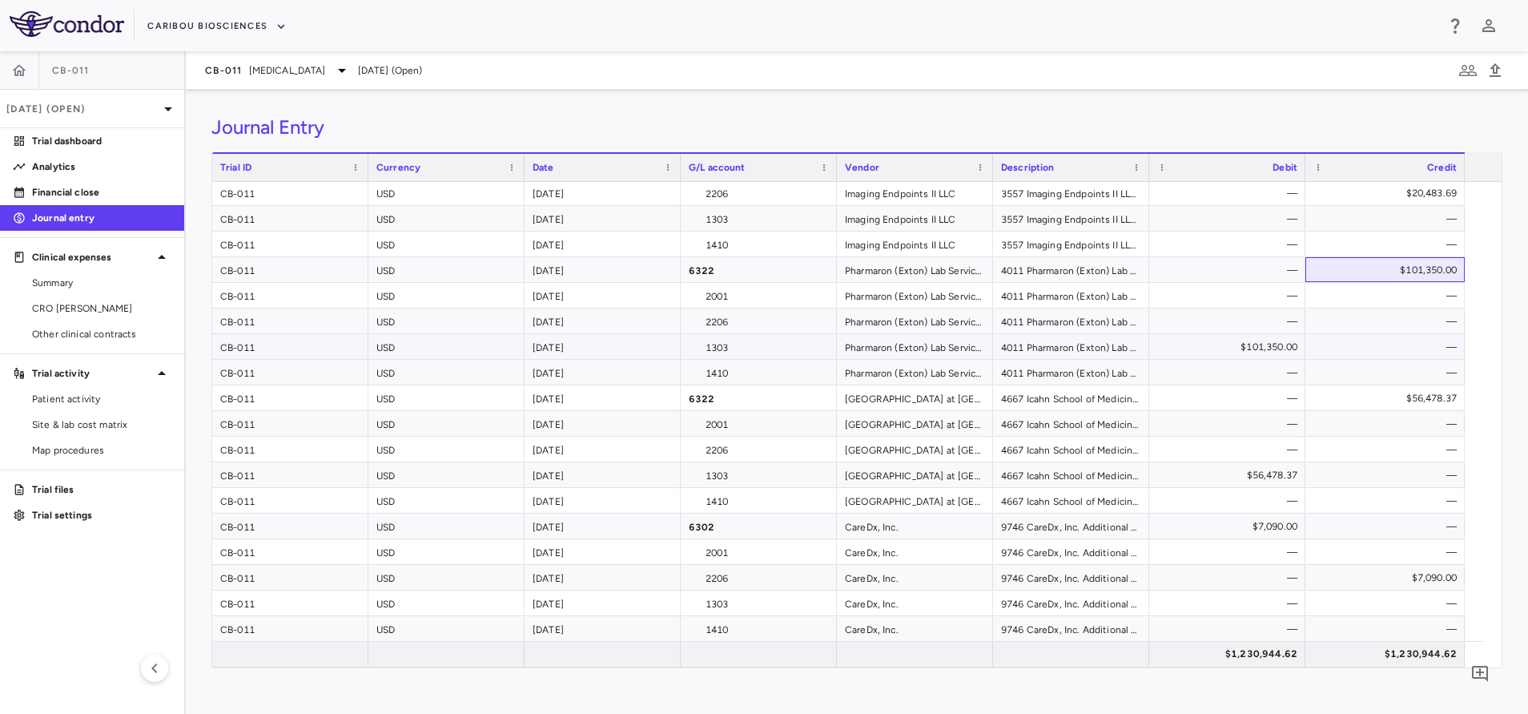
scroll to position [822, 0]
click at [1395, 403] on div "$56,478.37" at bounding box center [1388, 398] width 137 height 26
click at [1257, 521] on div "$7,090.00" at bounding box center [1231, 526] width 134 height 26
click at [28, 282] on div "Summary" at bounding box center [99, 283] width 146 height 14
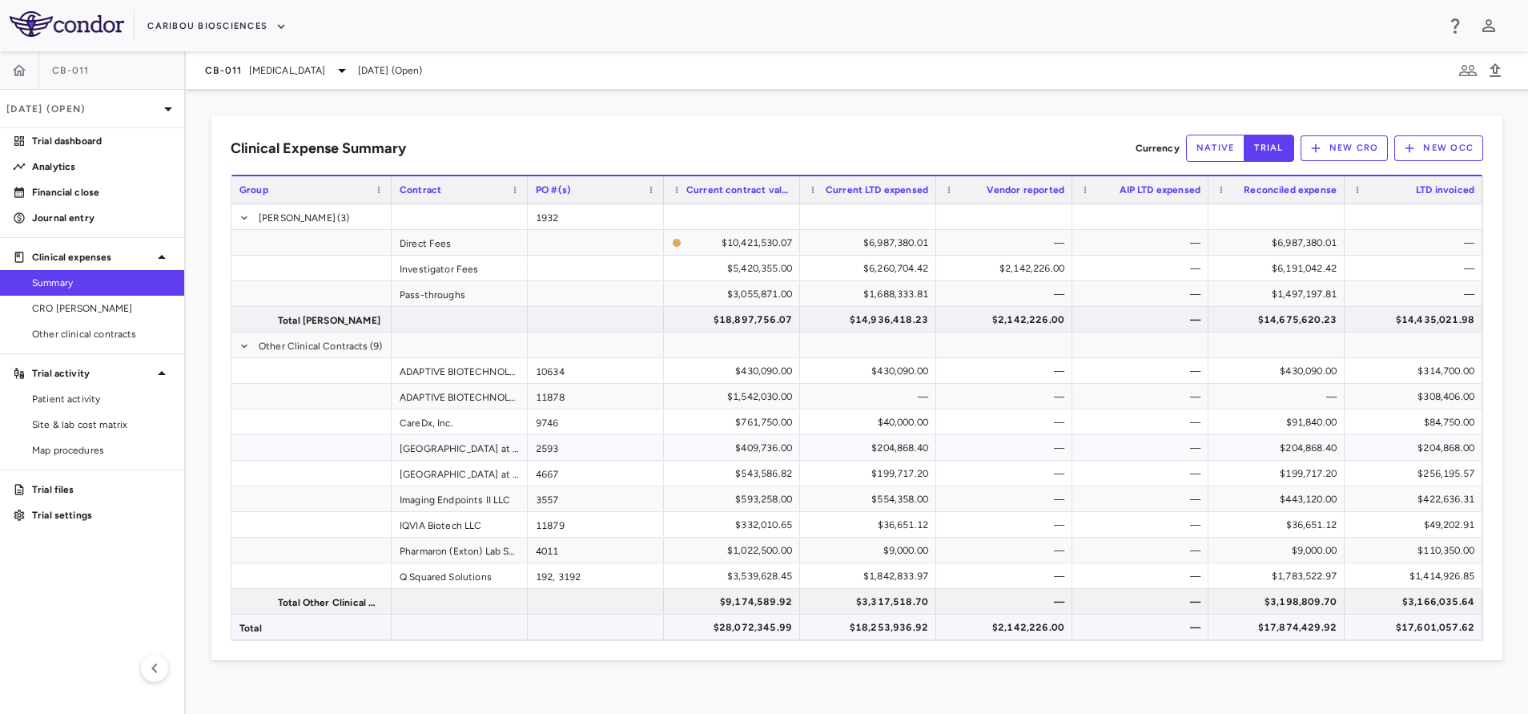
click at [974, 630] on div "$2,142,226.00" at bounding box center [1008, 627] width 114 height 26
click at [1298, 626] on div "$17,874,429.92" at bounding box center [1280, 627] width 114 height 26
click at [1403, 622] on div "$17,601,057.62" at bounding box center [1416, 627] width 115 height 26
